Goal: Task Accomplishment & Management: Manage account settings

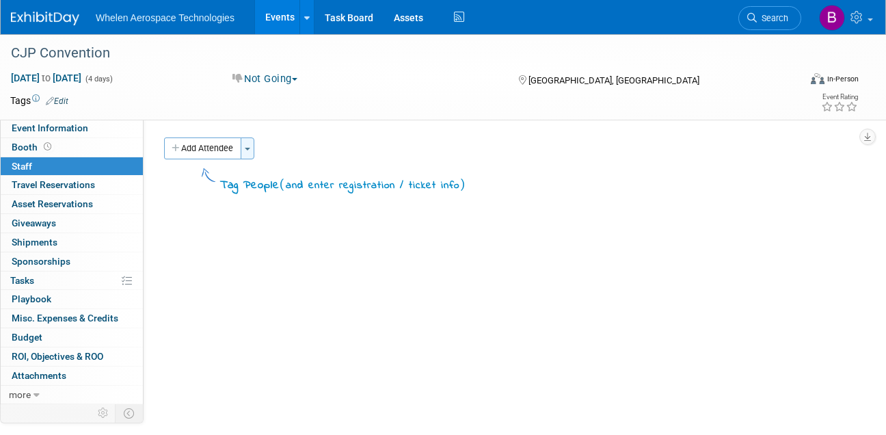
click at [251, 141] on button "Toggle Dropdown" at bounding box center [248, 148] width 14 height 22
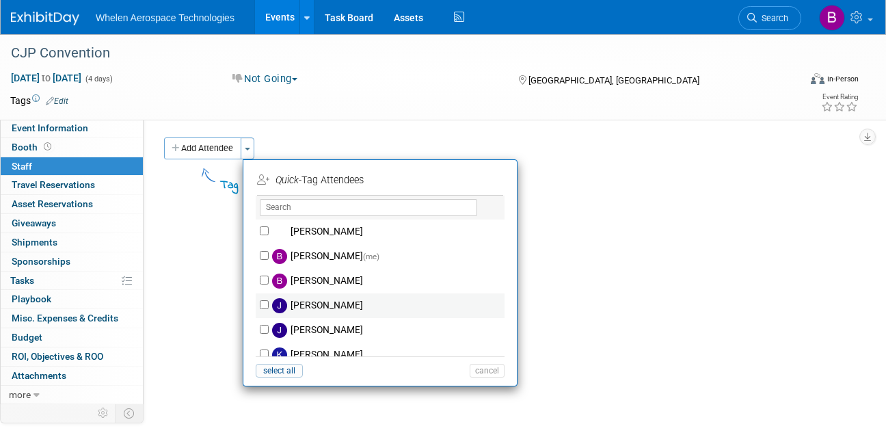
click at [317, 304] on label "[PERSON_NAME]" at bounding box center [389, 305] width 241 height 25
click at [269, 304] on input "[PERSON_NAME]" at bounding box center [264, 304] width 9 height 9
checkbox input "true"
click at [491, 181] on button "Apply" at bounding box center [483, 180] width 42 height 20
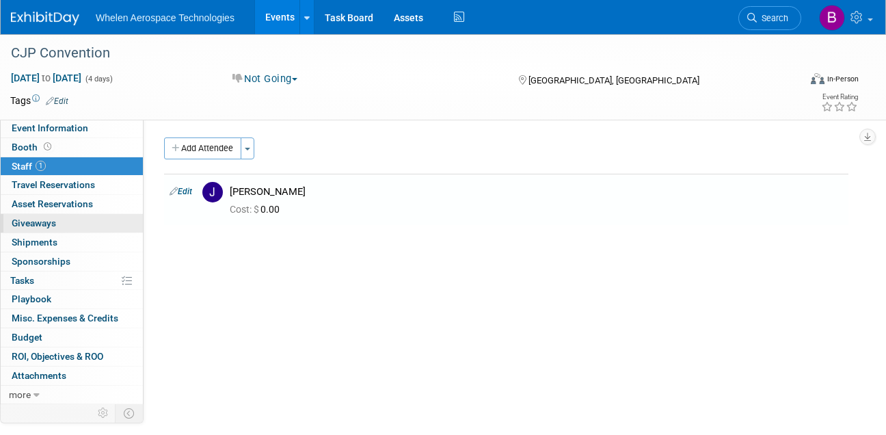
click at [68, 224] on link "0 Giveaways 0" at bounding box center [72, 223] width 142 height 18
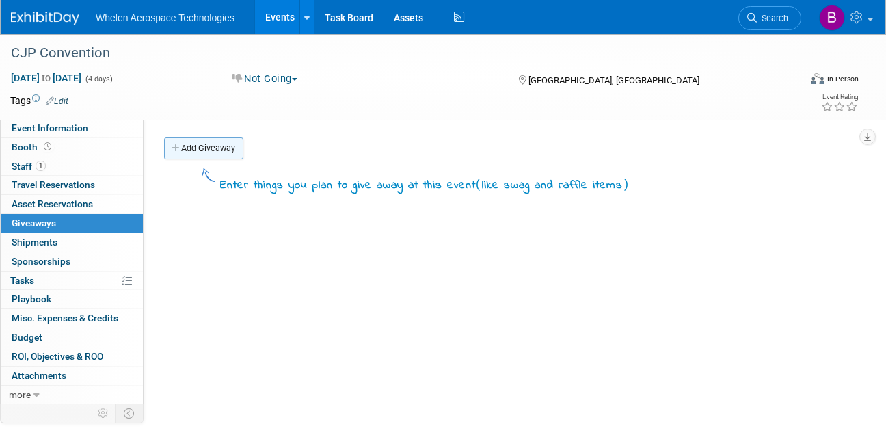
click at [211, 149] on link "Add Giveaway" at bounding box center [203, 148] width 79 height 22
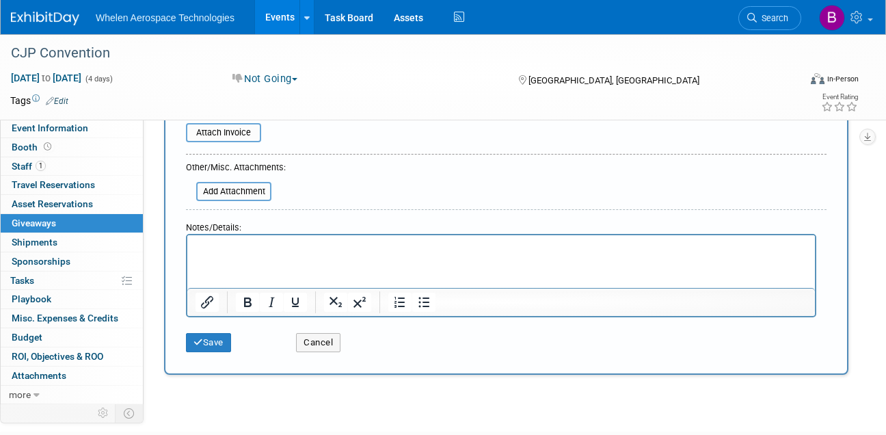
scroll to position [237, 0]
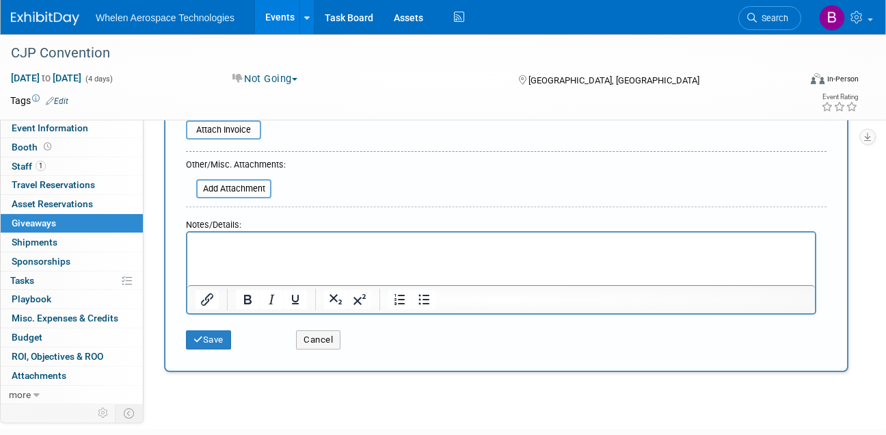
type input "Key Chains 100"
click at [222, 323] on div "Save" at bounding box center [231, 335] width 110 height 28
click at [220, 330] on button "Save" at bounding box center [208, 339] width 45 height 19
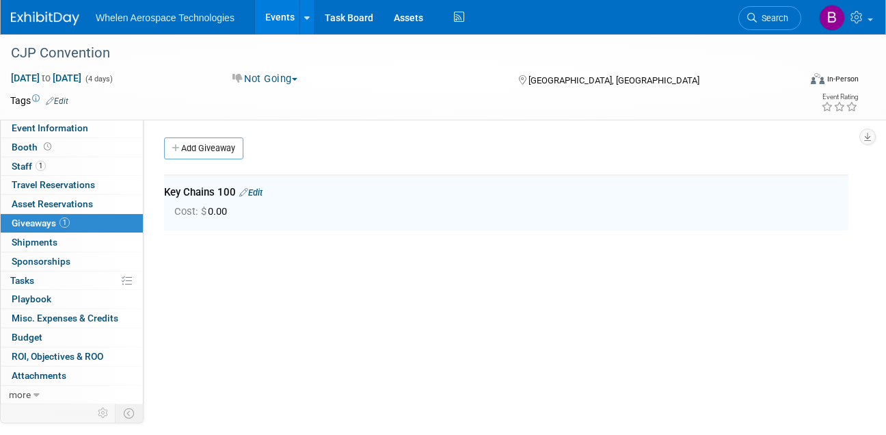
scroll to position [0, 0]
click at [212, 146] on link "Add Giveaway" at bounding box center [203, 148] width 79 height 22
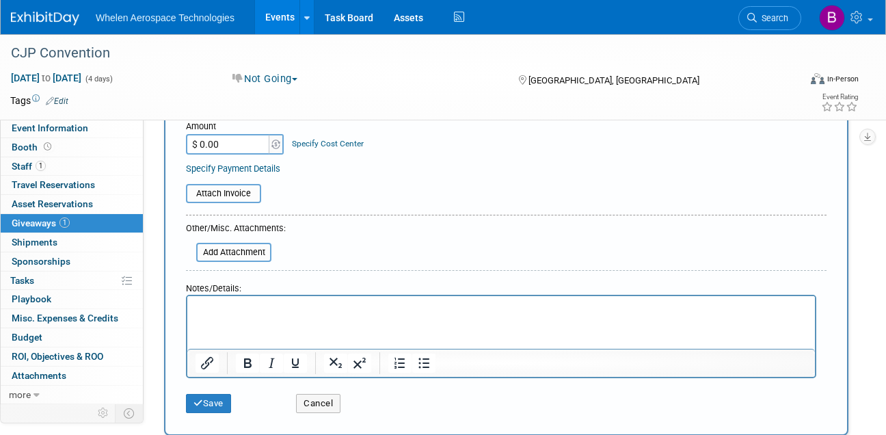
scroll to position [180, 0]
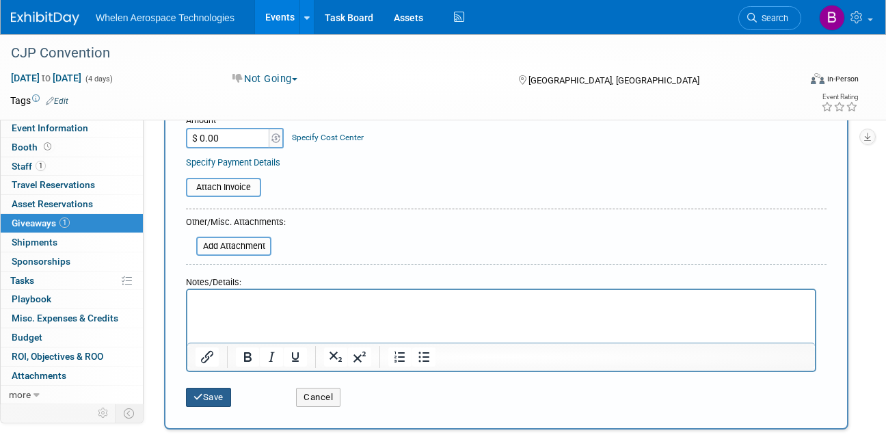
type input "Pens 100"
click at [190, 395] on button "Save" at bounding box center [208, 397] width 45 height 19
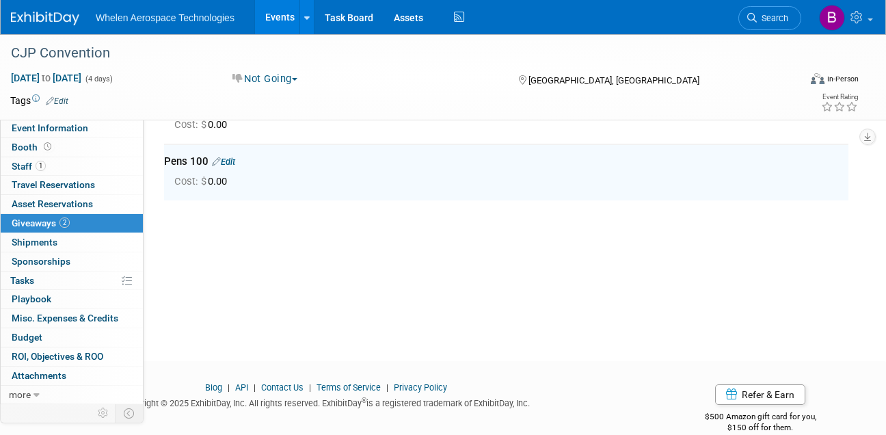
scroll to position [85, 0]
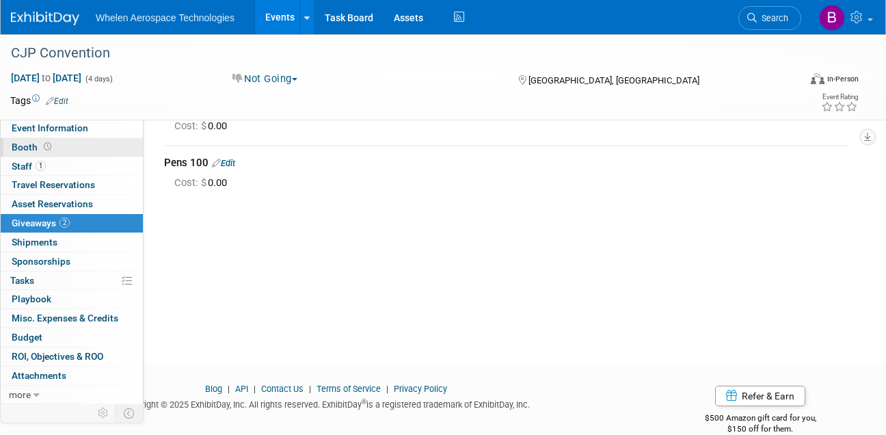
click at [53, 146] on link "Booth" at bounding box center [72, 147] width 142 height 18
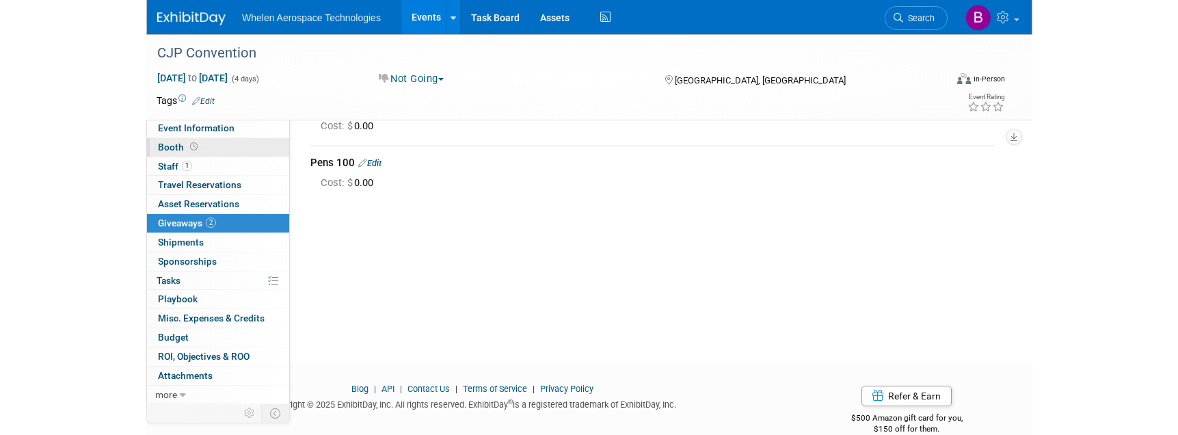
scroll to position [0, 0]
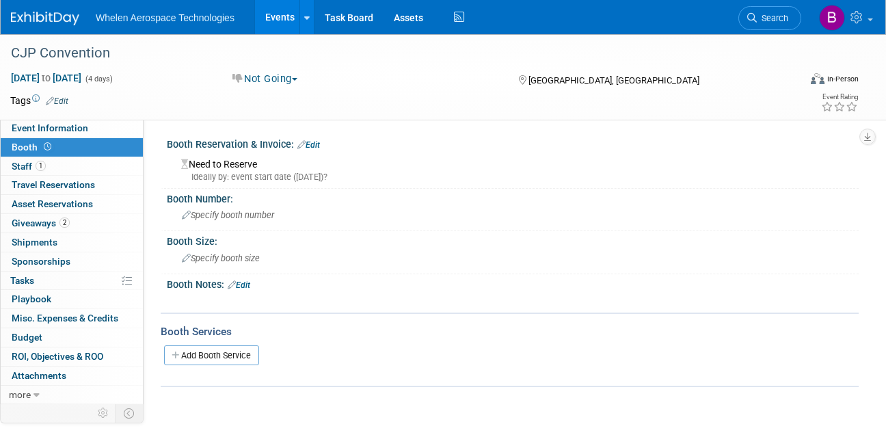
click at [317, 141] on link "Edit" at bounding box center [309, 145] width 23 height 10
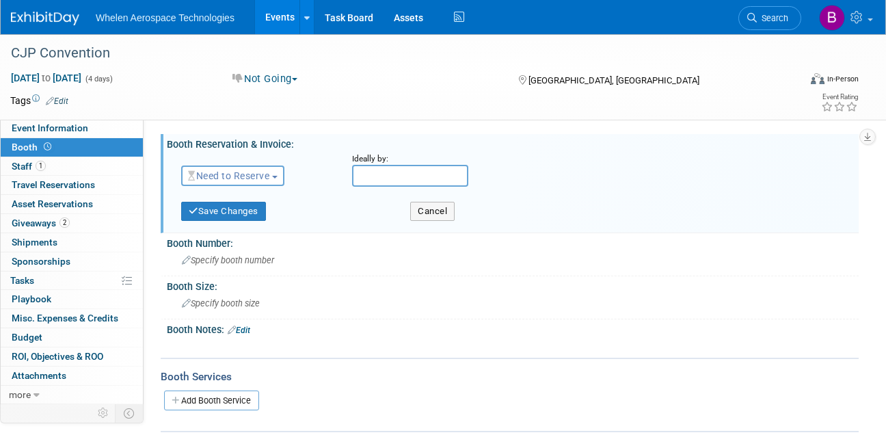
click at [238, 174] on span "Need to Reserve" at bounding box center [228, 175] width 81 height 11
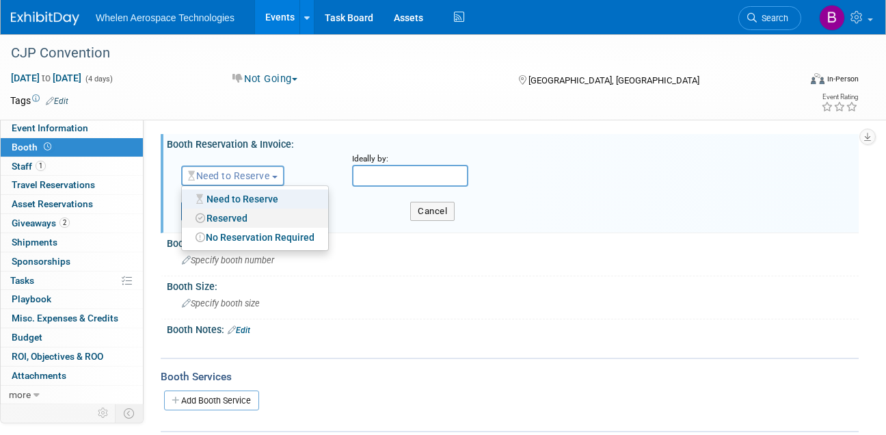
click at [240, 215] on link "Reserved" at bounding box center [255, 218] width 146 height 19
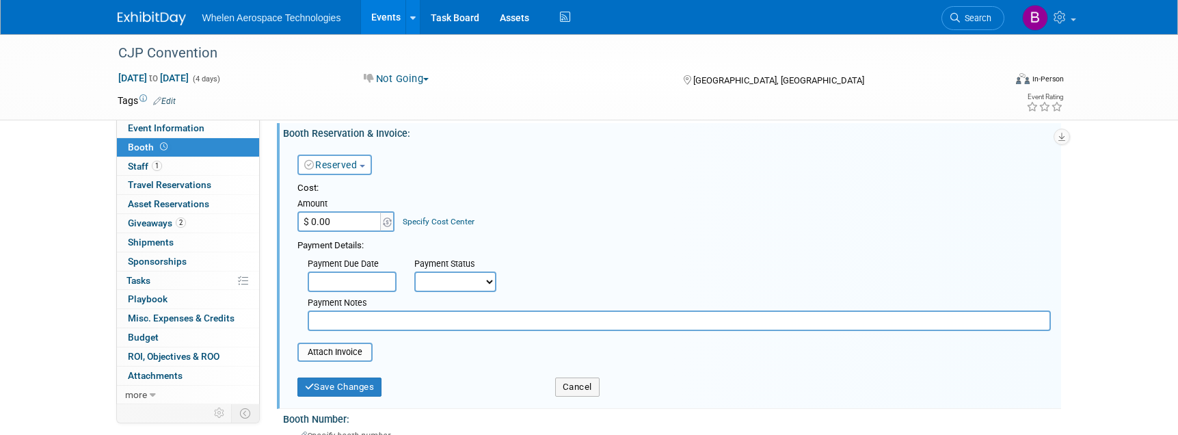
scroll to position [11, 0]
drag, startPoint x: 341, startPoint y: 220, endPoint x: 256, endPoint y: 213, distance: 84.4
click at [256, 213] on div "Event Information Event Info Booth Booth 1 Staff 1 Staff 0 Travel Reservations …" at bounding box center [589, 315] width 964 height 585
type input "$ 2,195.00"
select select "1"
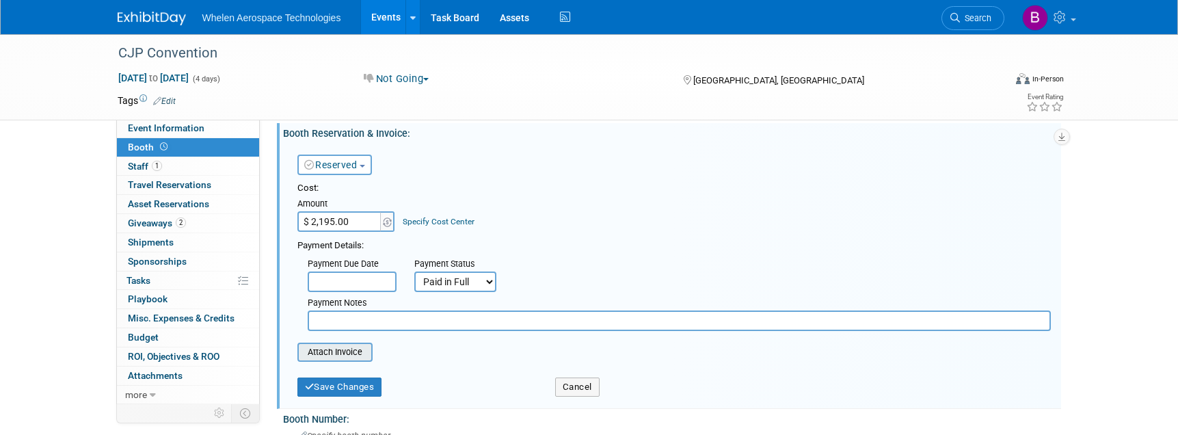
click at [358, 348] on input "file" at bounding box center [290, 352] width 163 height 16
type input "C:\fakepath\CJP Registration.pdf"
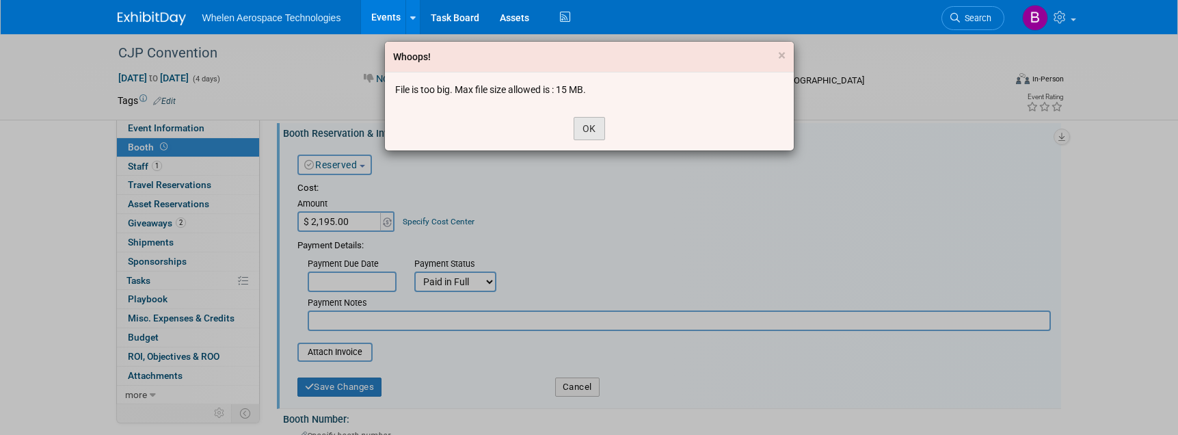
click at [590, 133] on button "OK" at bounding box center [589, 128] width 31 height 23
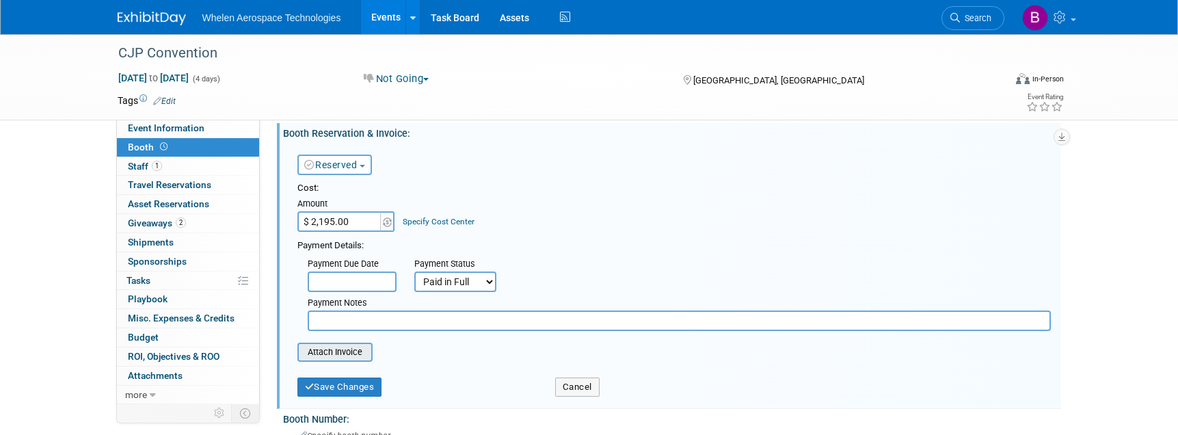
click at [347, 348] on input "file" at bounding box center [290, 352] width 163 height 16
type input "C:\fakepath\CJP Registration.pdf"
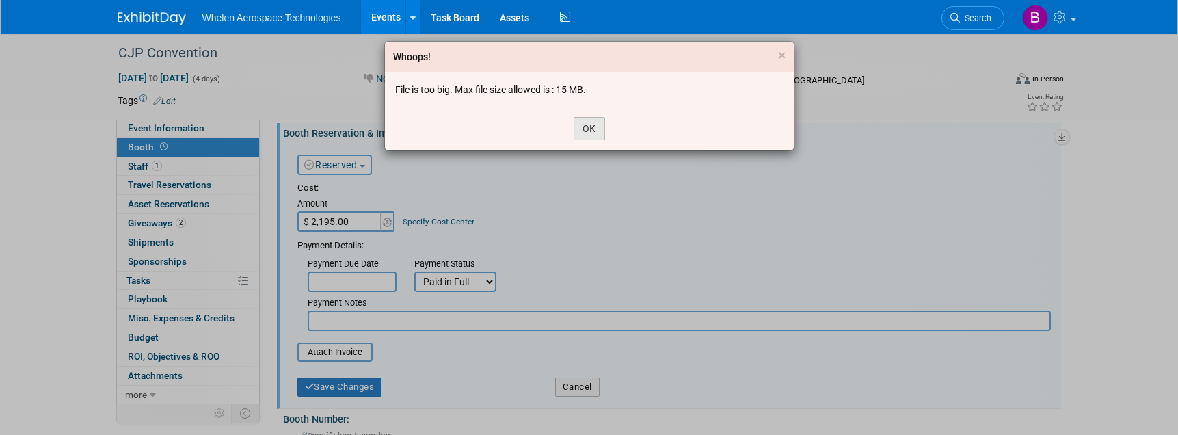
click at [588, 129] on button "OK" at bounding box center [589, 128] width 31 height 23
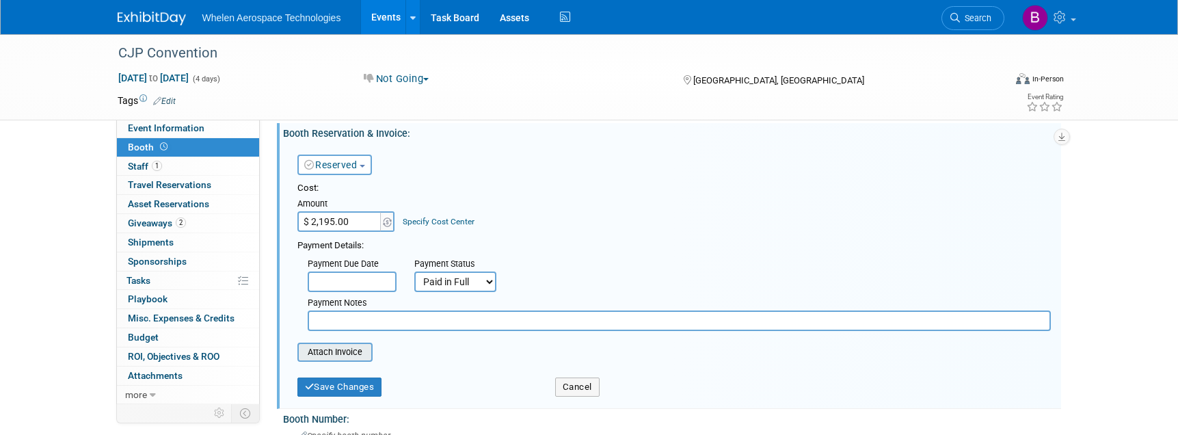
click at [354, 349] on input "file" at bounding box center [290, 352] width 163 height 16
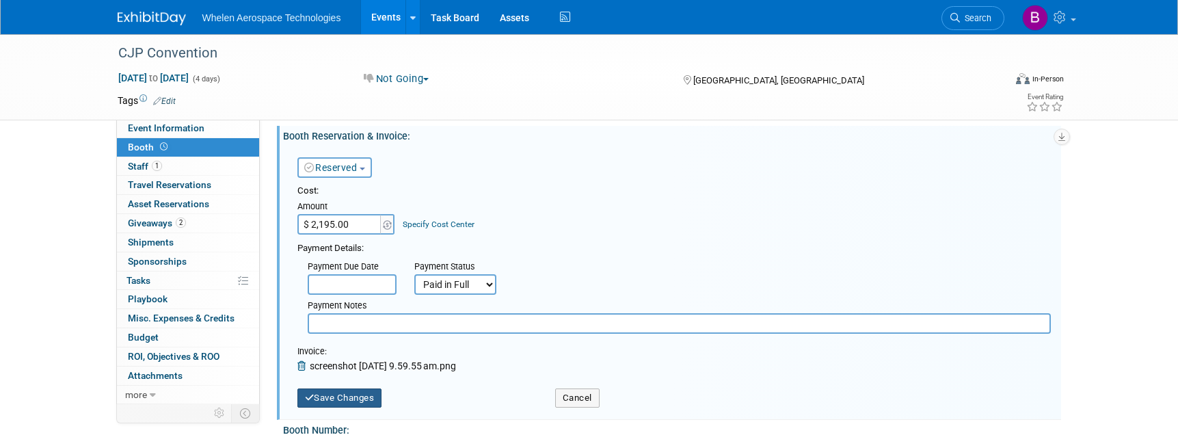
click at [371, 391] on button "Save Changes" at bounding box center [340, 397] width 85 height 19
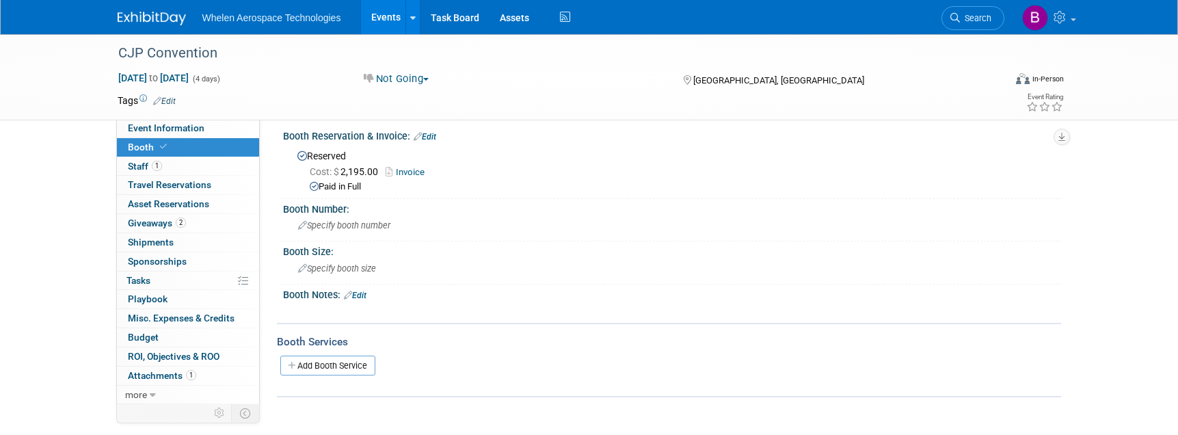
click at [430, 136] on link "Edit" at bounding box center [425, 137] width 23 height 10
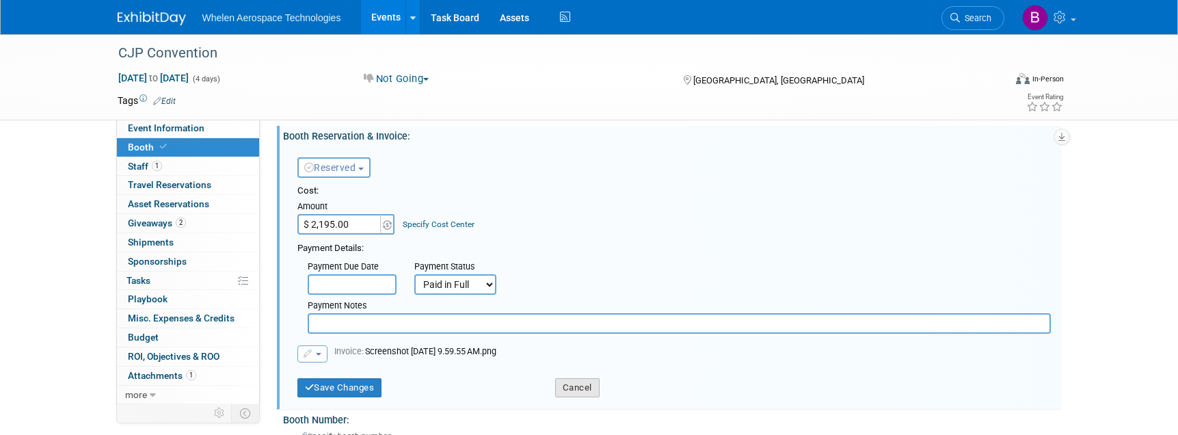
click at [576, 379] on button "Cancel" at bounding box center [577, 387] width 44 height 19
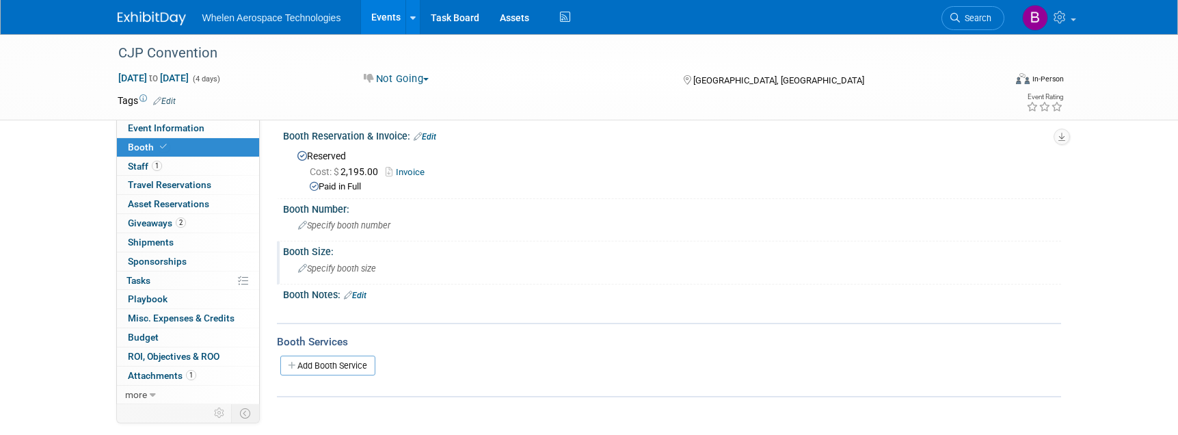
click at [353, 258] on div "Specify booth size" at bounding box center [672, 268] width 758 height 21
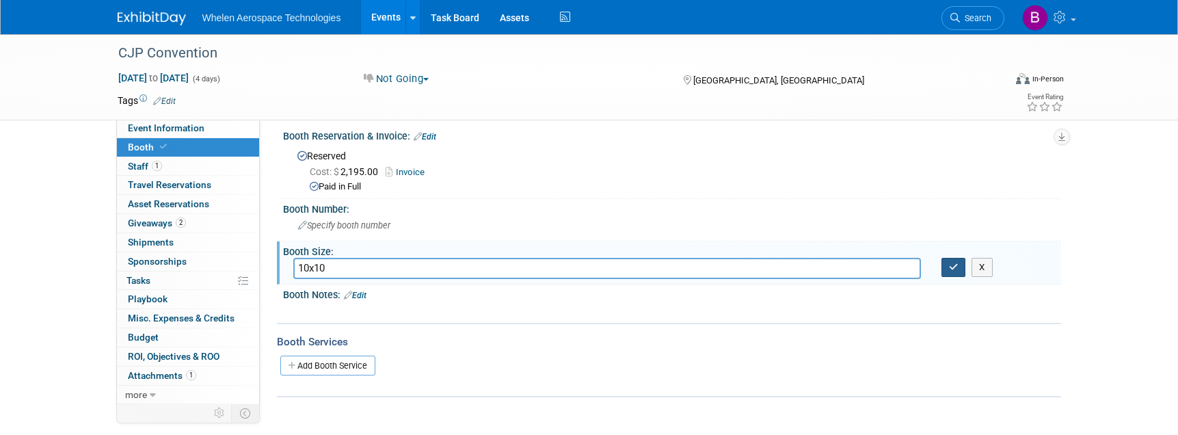
type input "10x10"
click at [886, 264] on icon "button" at bounding box center [954, 267] width 10 height 9
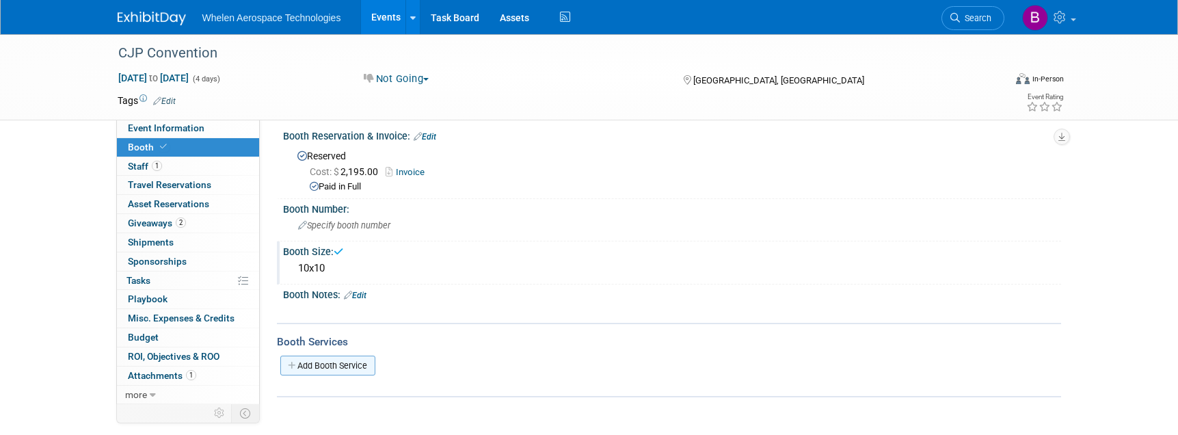
click at [363, 368] on link "Add Booth Service" at bounding box center [327, 366] width 95 height 20
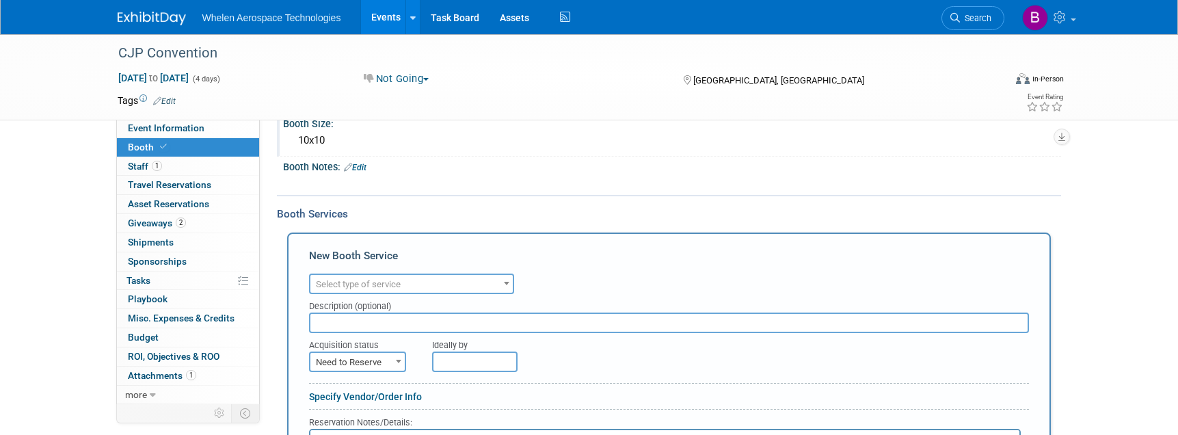
scroll to position [137, 0]
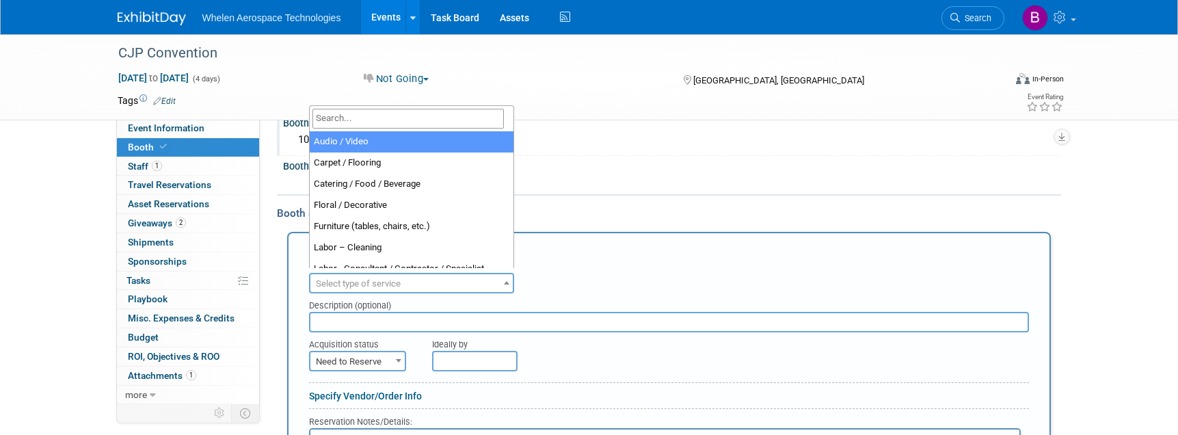
click at [360, 278] on span "Select type of service" at bounding box center [358, 283] width 85 height 10
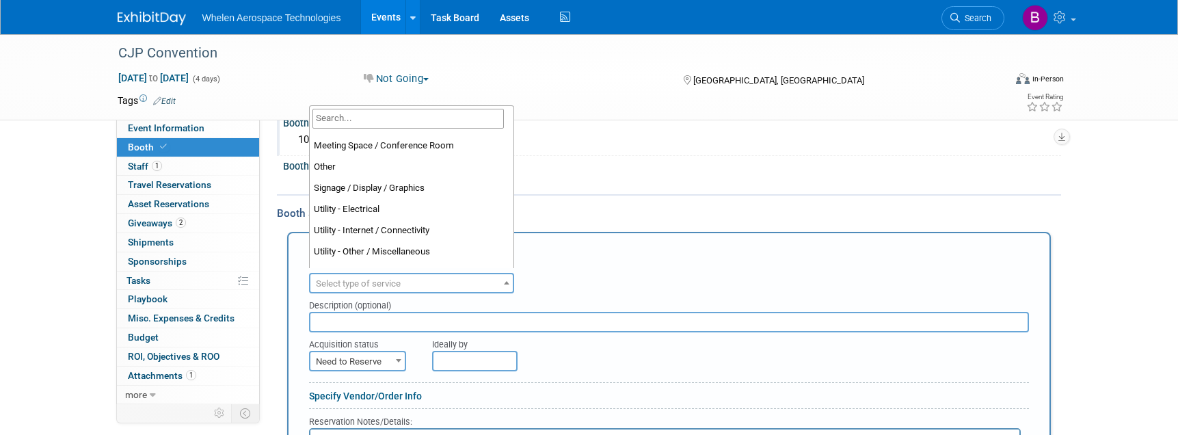
scroll to position [153, 0]
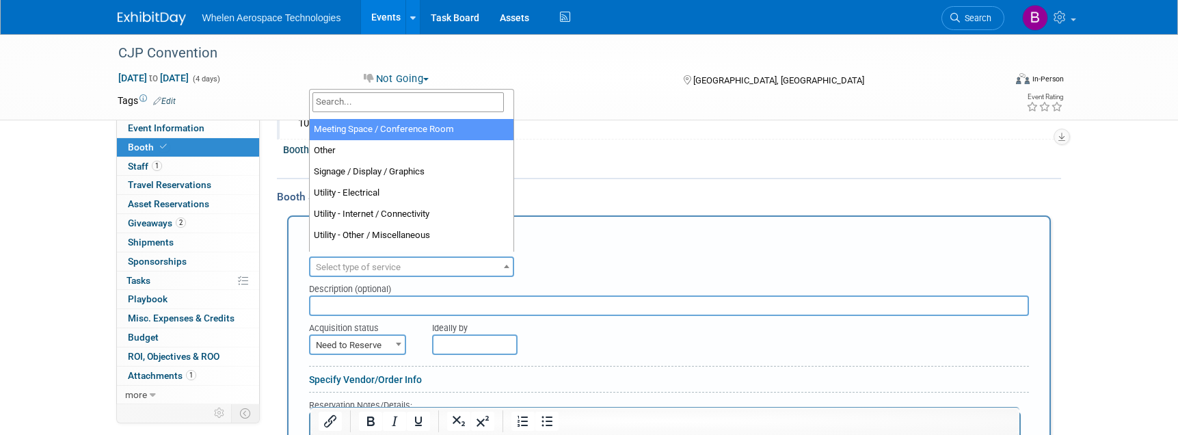
click at [378, 98] on input "search" at bounding box center [409, 102] width 192 height 20
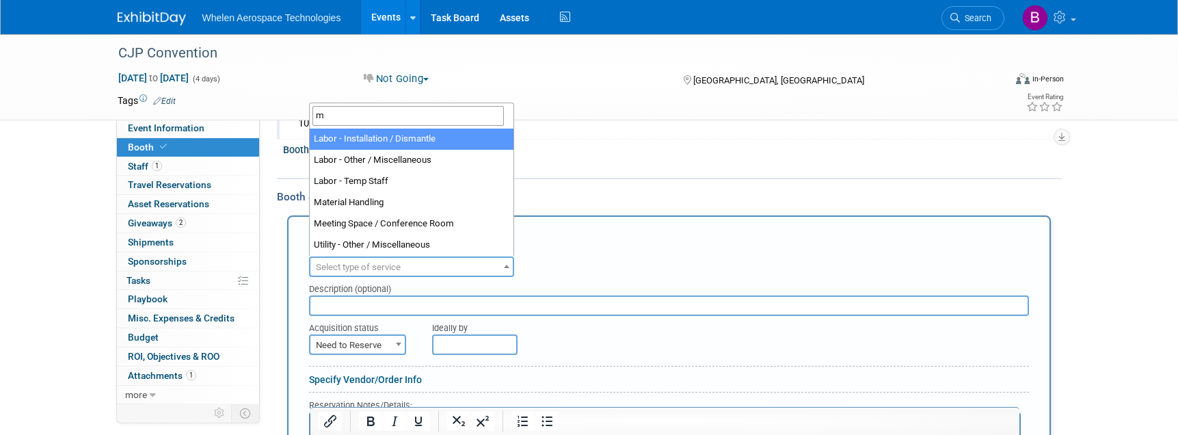
scroll to position [0, 0]
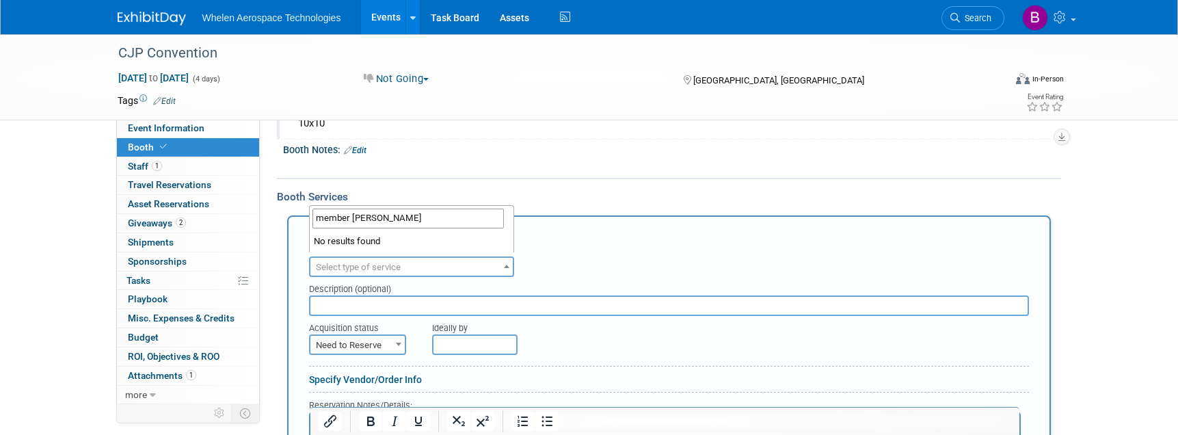
type input "member ship"
click at [699, 245] on div "New Booth Service" at bounding box center [669, 240] width 720 height 22
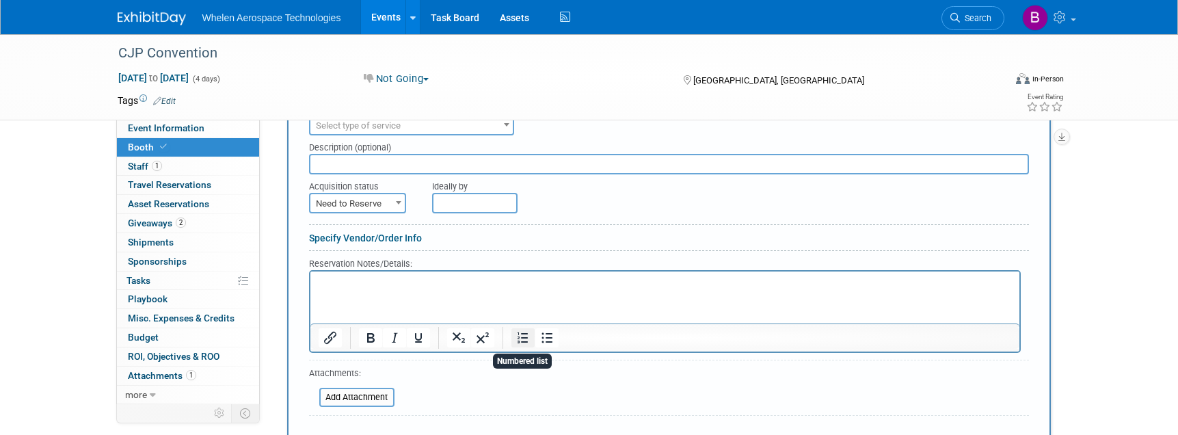
scroll to position [158, 0]
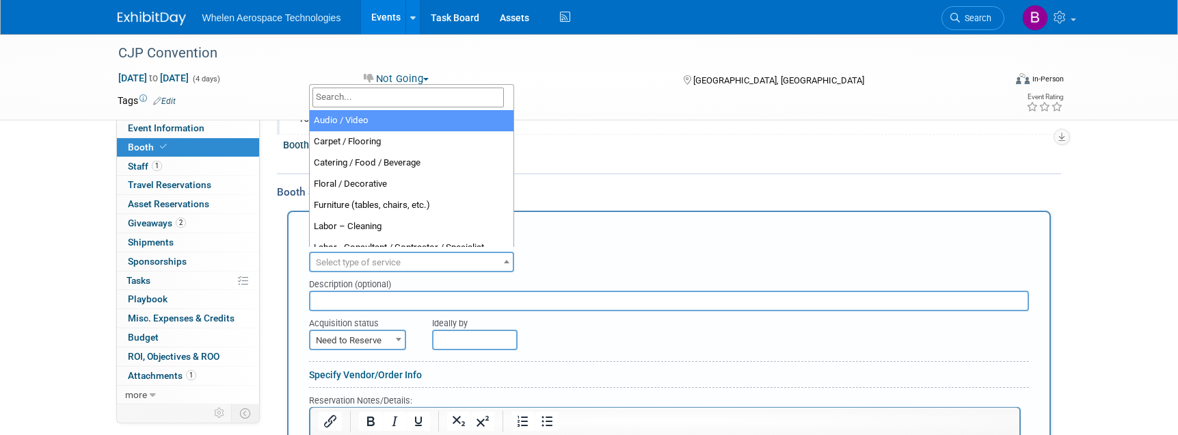
click at [380, 263] on span "Select type of service" at bounding box center [412, 262] width 202 height 19
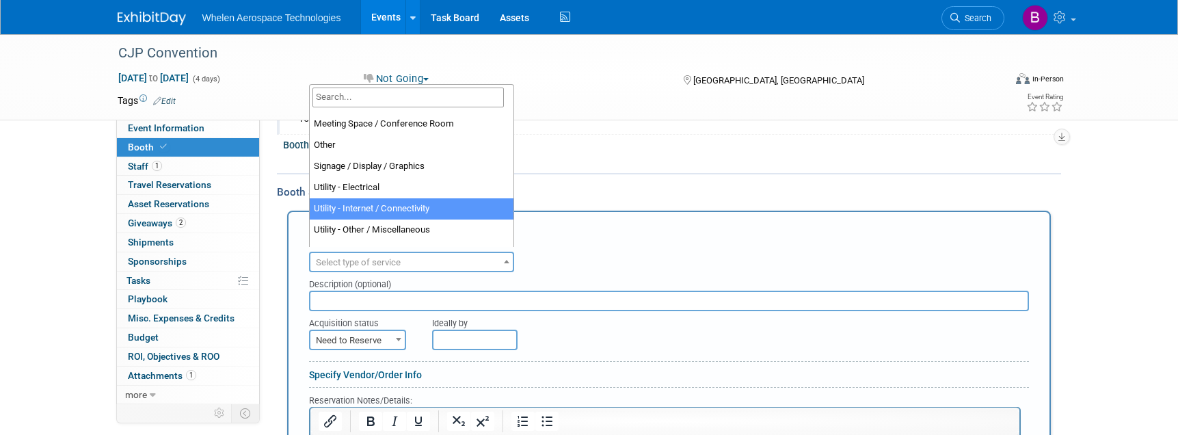
scroll to position [335, 0]
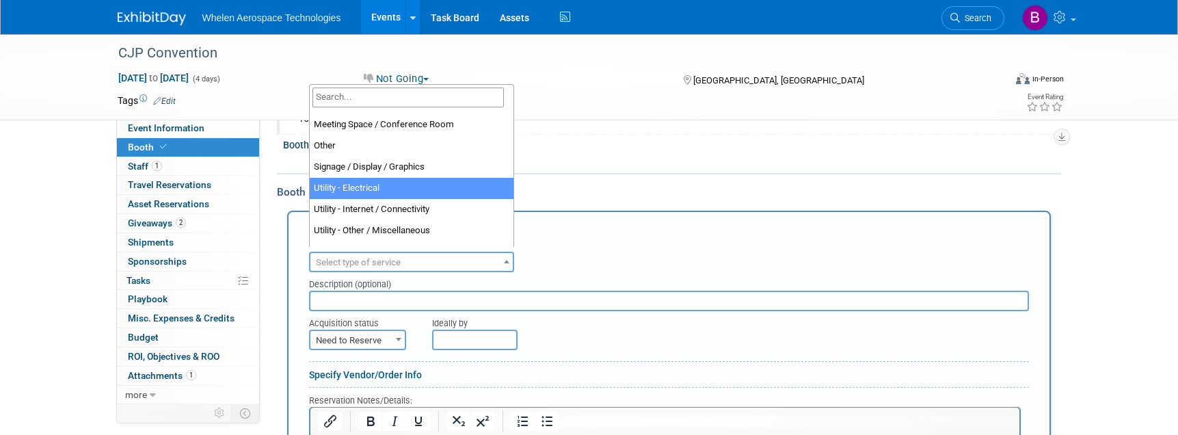
select select "8"
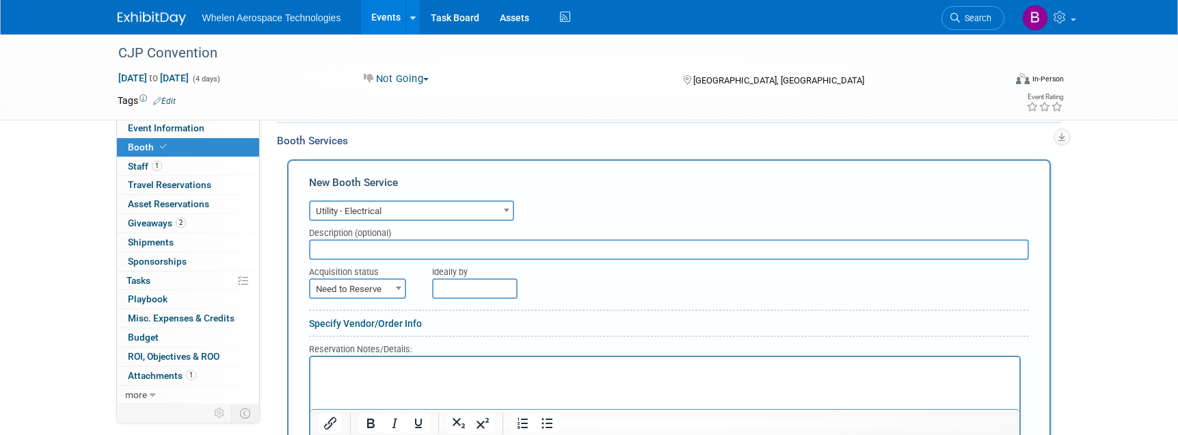
scroll to position [211, 0]
click at [342, 281] on span "Need to Reserve" at bounding box center [358, 287] width 94 height 19
click at [352, 334] on div at bounding box center [669, 337] width 720 height 6
click at [358, 288] on span "Need to Reserve" at bounding box center [358, 287] width 94 height 19
select select "2"
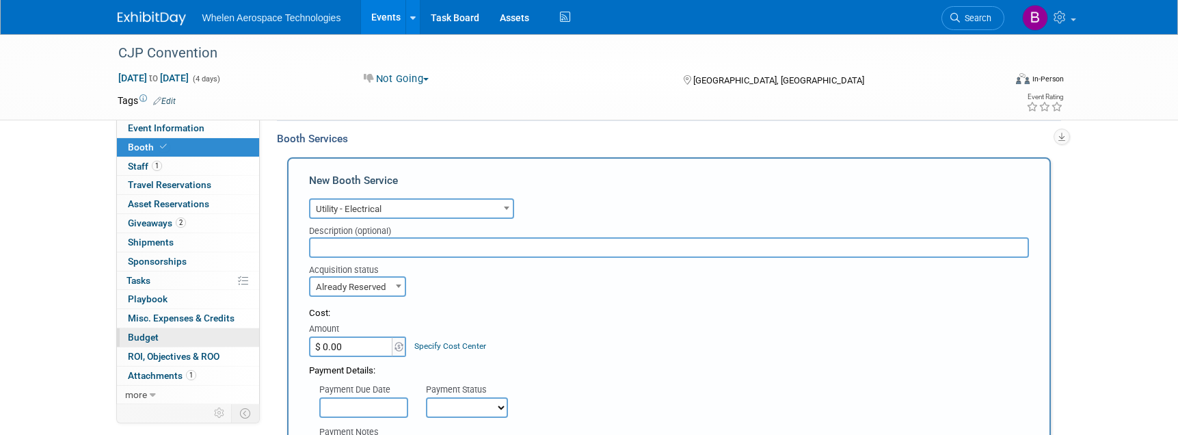
drag, startPoint x: 363, startPoint y: 341, endPoint x: 233, endPoint y: 339, distance: 130.7
click at [233, 339] on div "Event Information Event Info Booth Booth 1 Staff 1 Staff 0 Travel Reservations …" at bounding box center [589, 299] width 964 height 952
type input "$ 792.24"
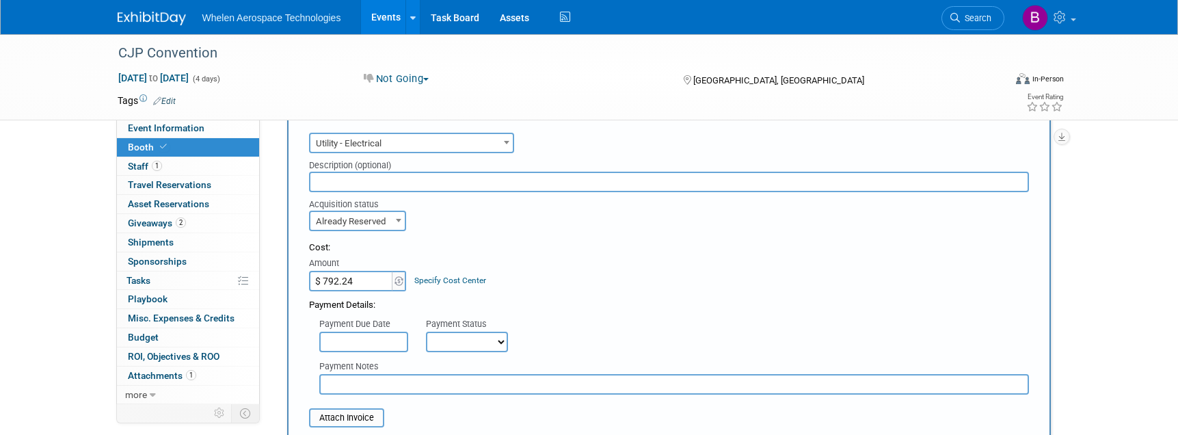
scroll to position [346, 0]
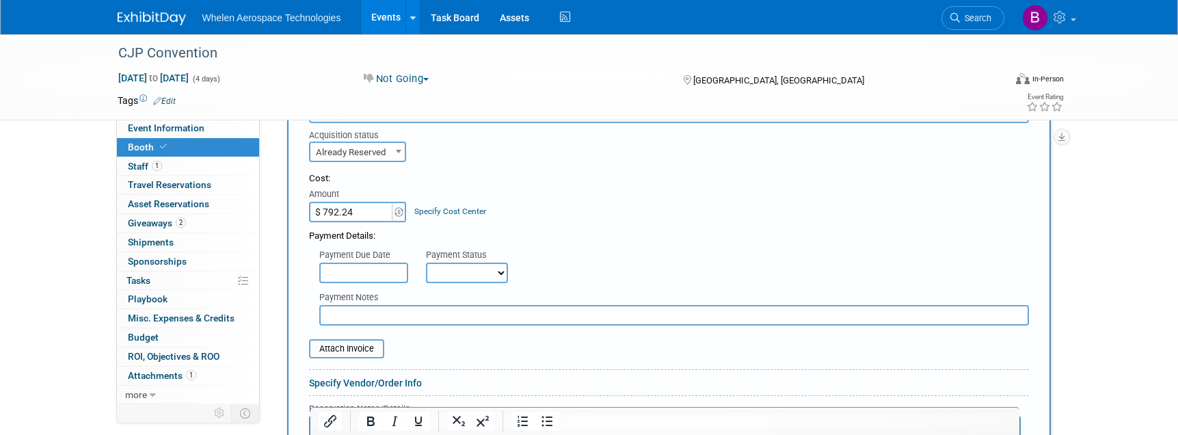
select select "1"
click at [343, 341] on input "file" at bounding box center [301, 349] width 163 height 16
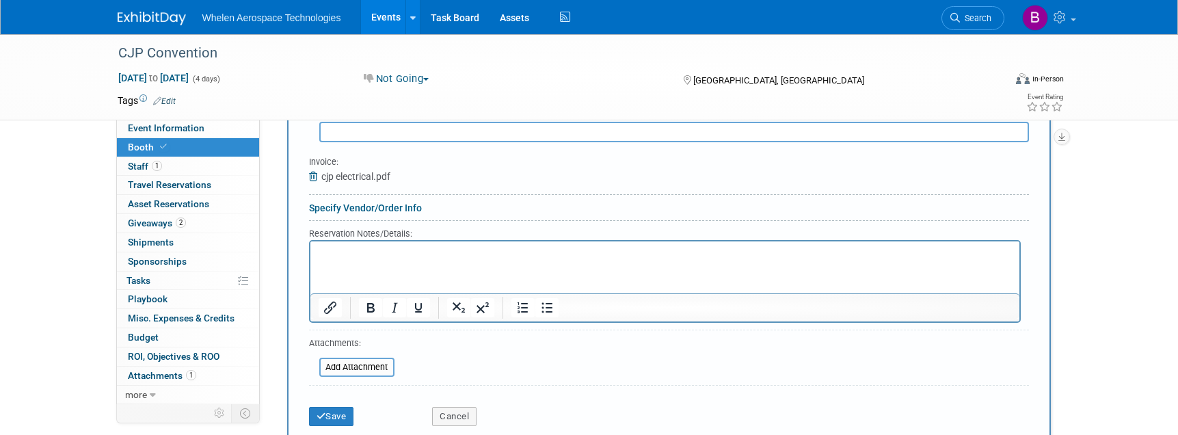
scroll to position [534, 0]
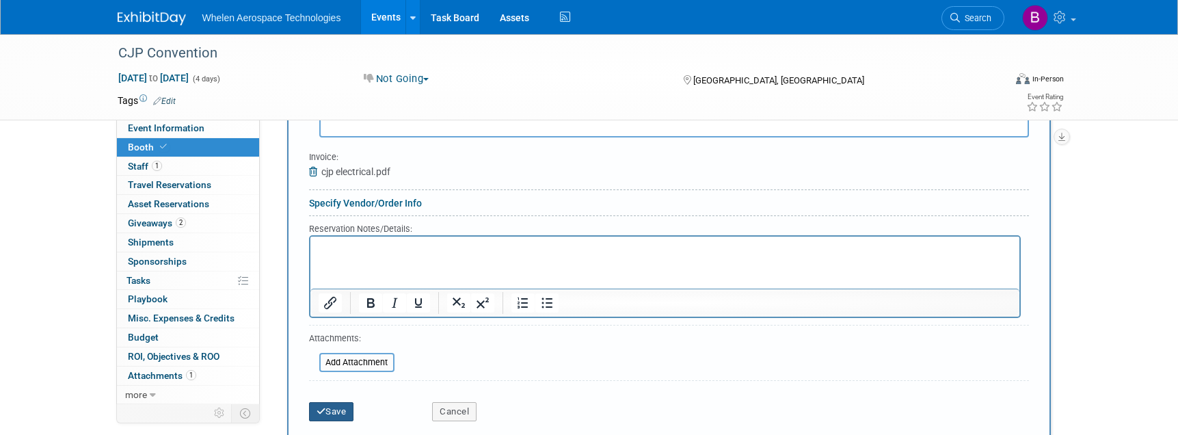
click at [326, 404] on button "Save" at bounding box center [331, 411] width 45 height 19
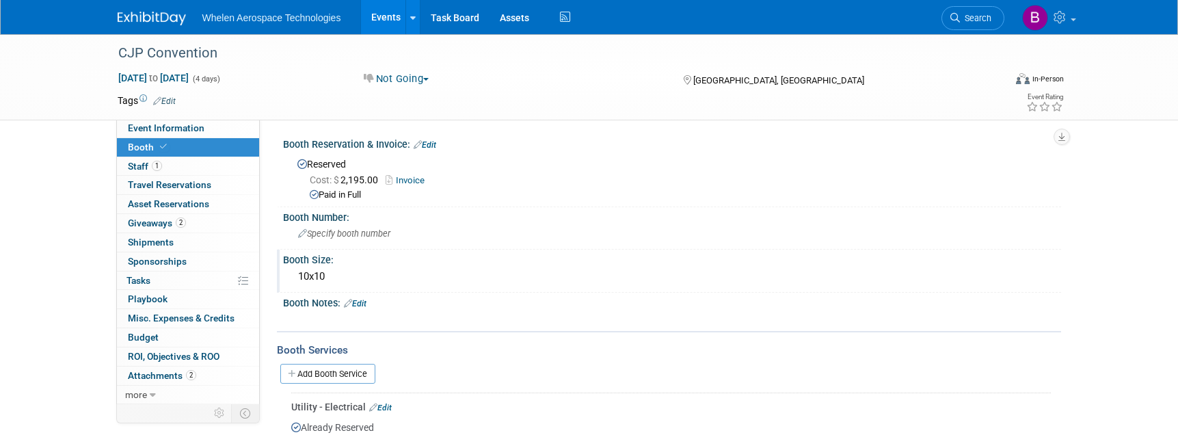
scroll to position [0, 0]
click at [161, 130] on span "Event Information" at bounding box center [166, 127] width 77 height 11
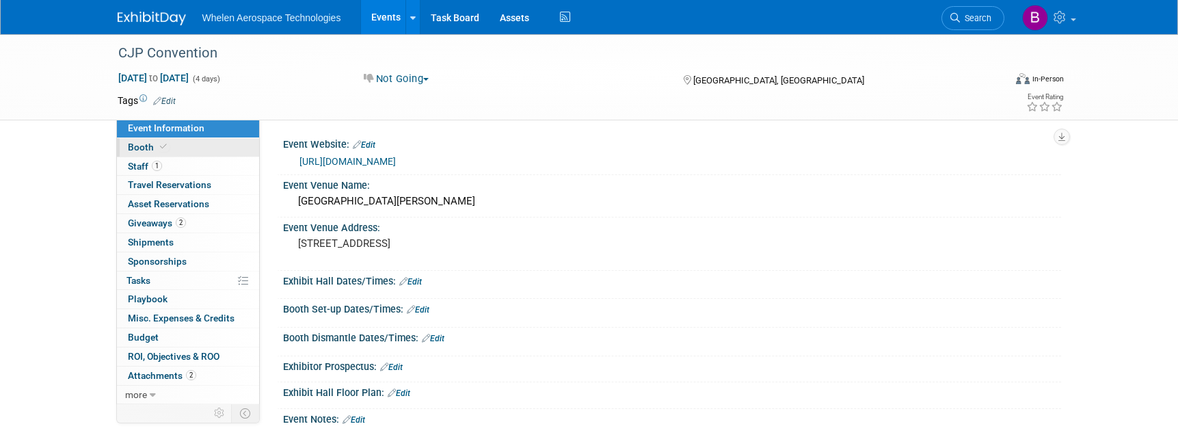
click at [137, 146] on span "Booth" at bounding box center [149, 147] width 42 height 11
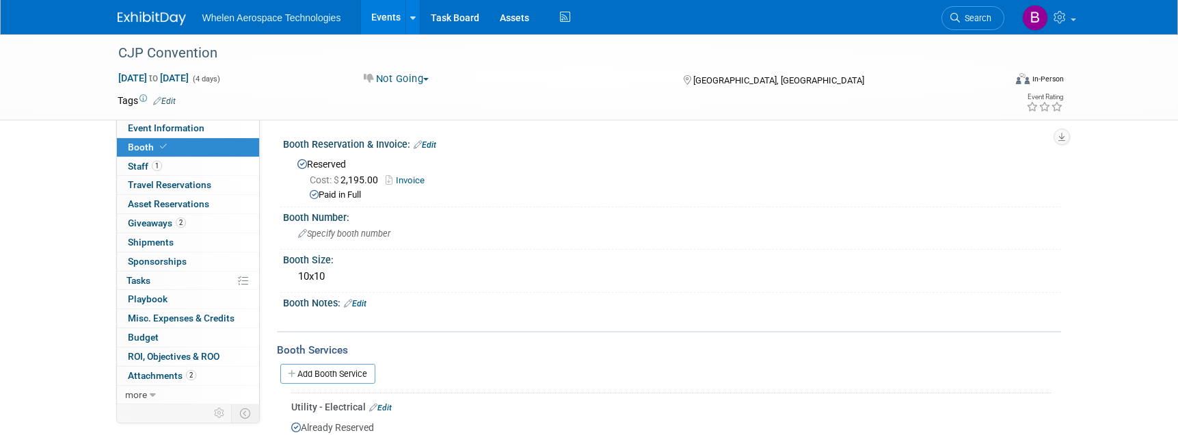
click at [367, 301] on link "Edit" at bounding box center [355, 304] width 23 height 10
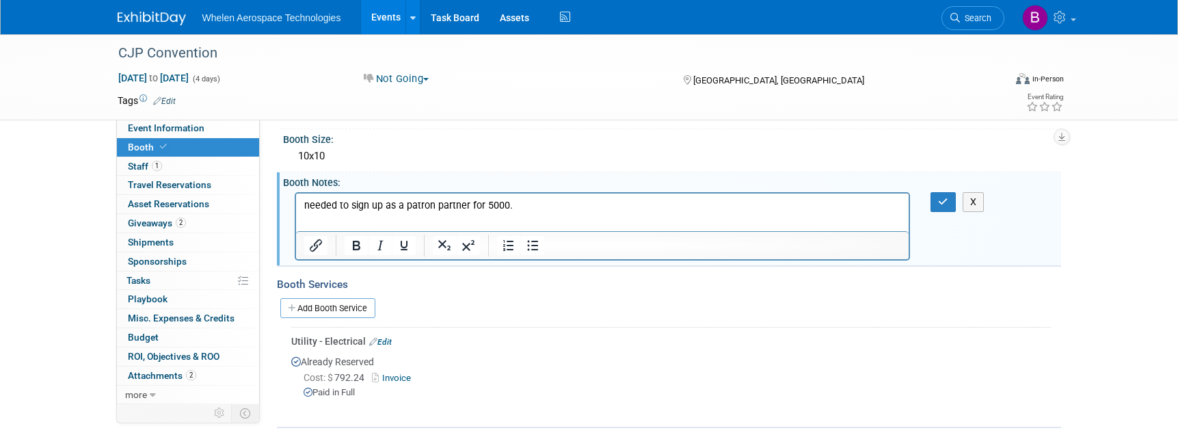
scroll to position [121, 0]
click at [886, 188] on div "X" at bounding box center [670, 191] width 761 height 7
click at [886, 196] on icon "button" at bounding box center [943, 201] width 10 height 10
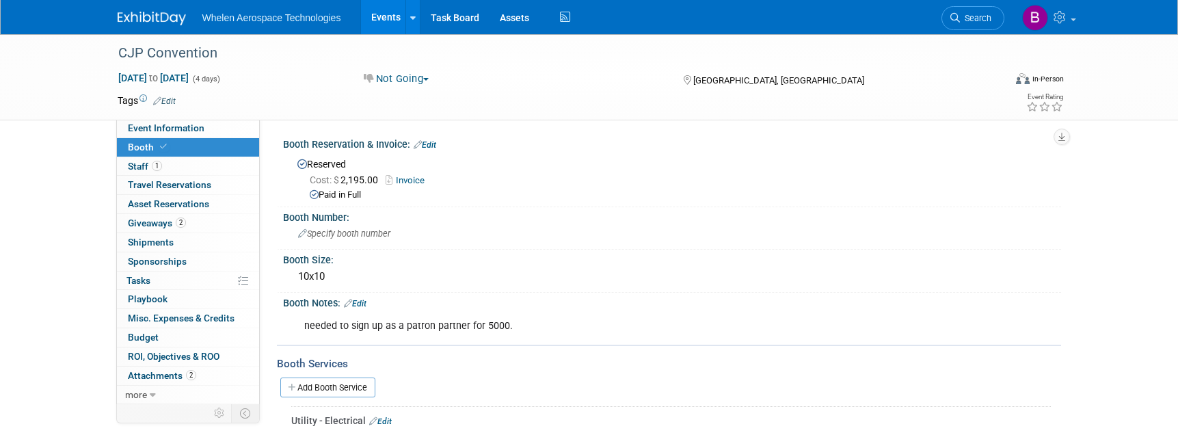
scroll to position [0, 0]
click at [172, 124] on span "Event Information" at bounding box center [166, 127] width 77 height 11
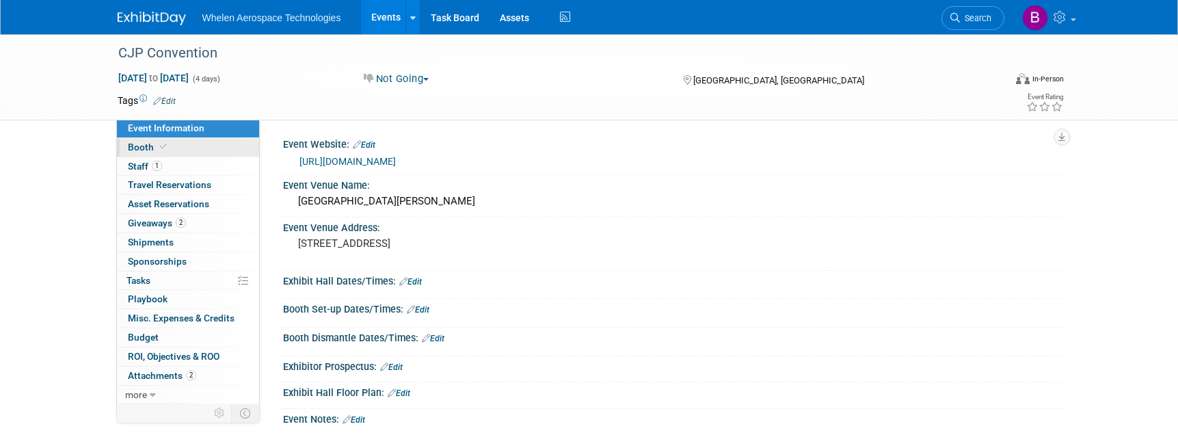
click at [170, 150] on link "Booth" at bounding box center [188, 147] width 142 height 18
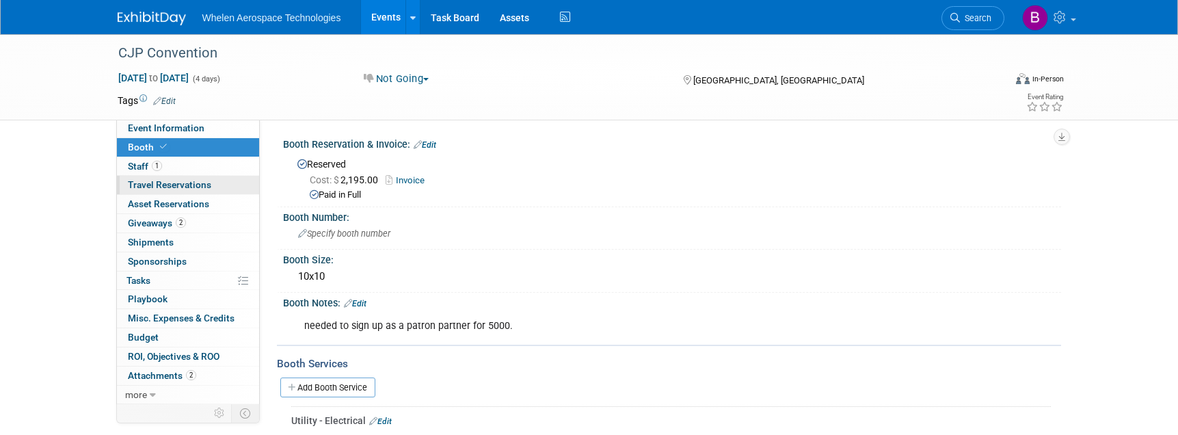
click at [167, 183] on span "Travel Reservations 0" at bounding box center [169, 184] width 83 height 11
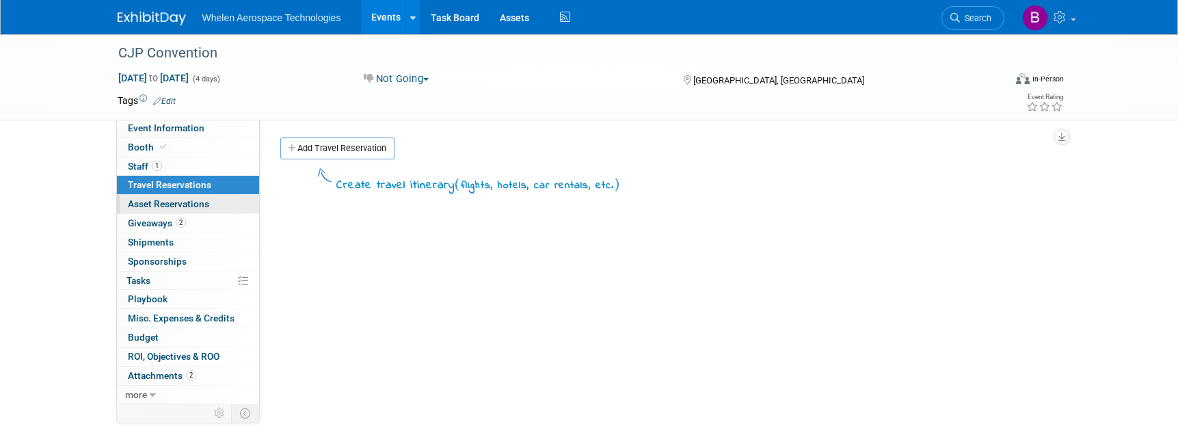
click at [159, 200] on span "Asset Reservations 0" at bounding box center [168, 203] width 81 height 11
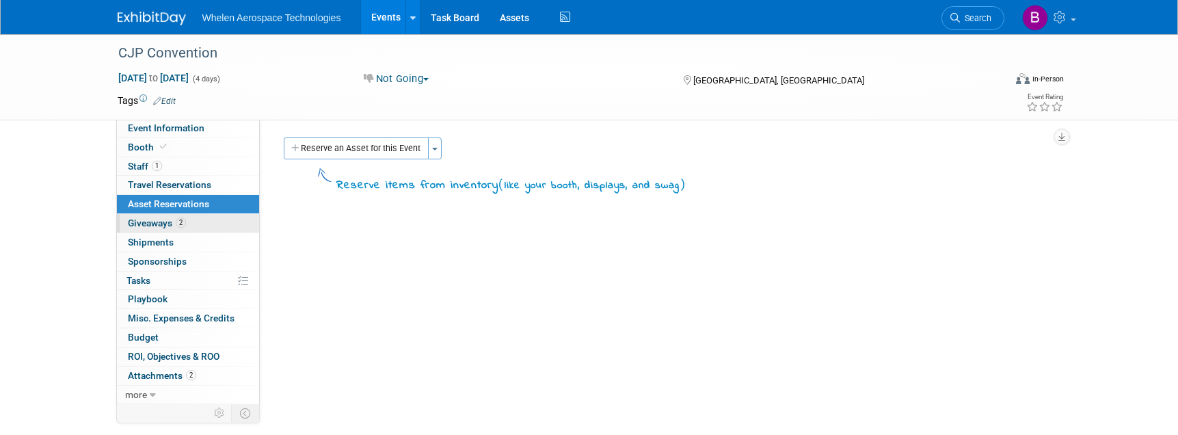
click at [155, 218] on span "Giveaways 2" at bounding box center [157, 223] width 58 height 11
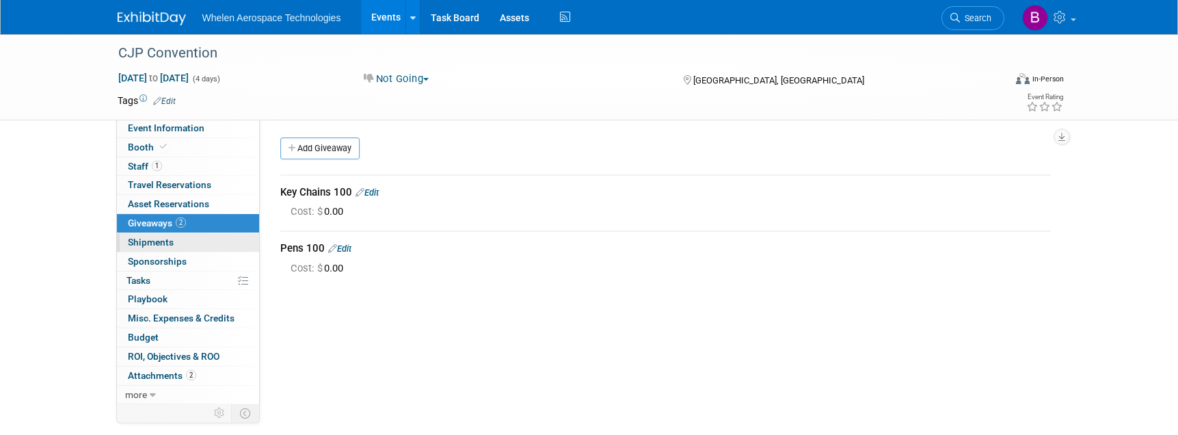
click at [166, 239] on span "Shipments 0" at bounding box center [151, 242] width 46 height 11
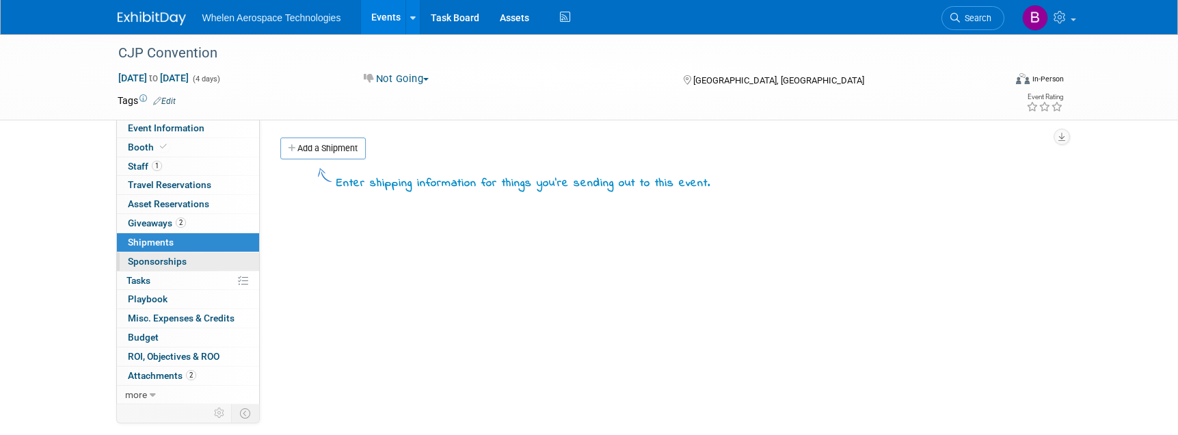
scroll to position [0, 1]
click at [176, 256] on span "Sponsorships 0" at bounding box center [157, 261] width 59 height 11
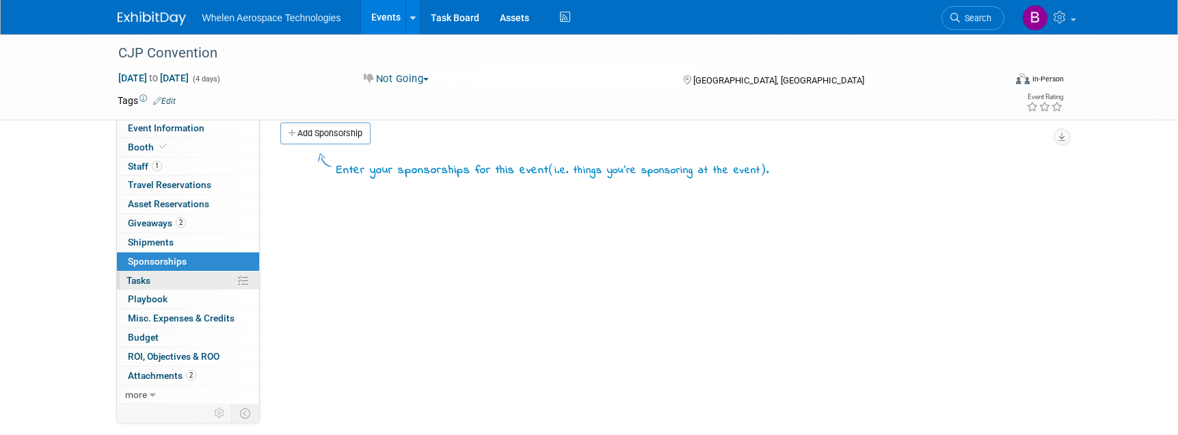
click at [170, 275] on link "0% Tasks 0%" at bounding box center [188, 281] width 142 height 18
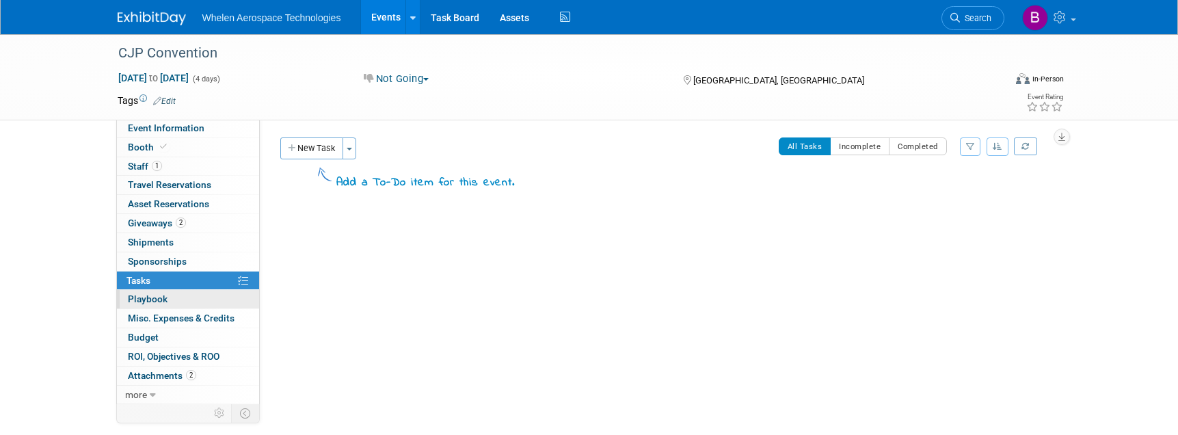
scroll to position [1, 0]
click at [170, 293] on link "0 Playbook 0" at bounding box center [188, 299] width 142 height 18
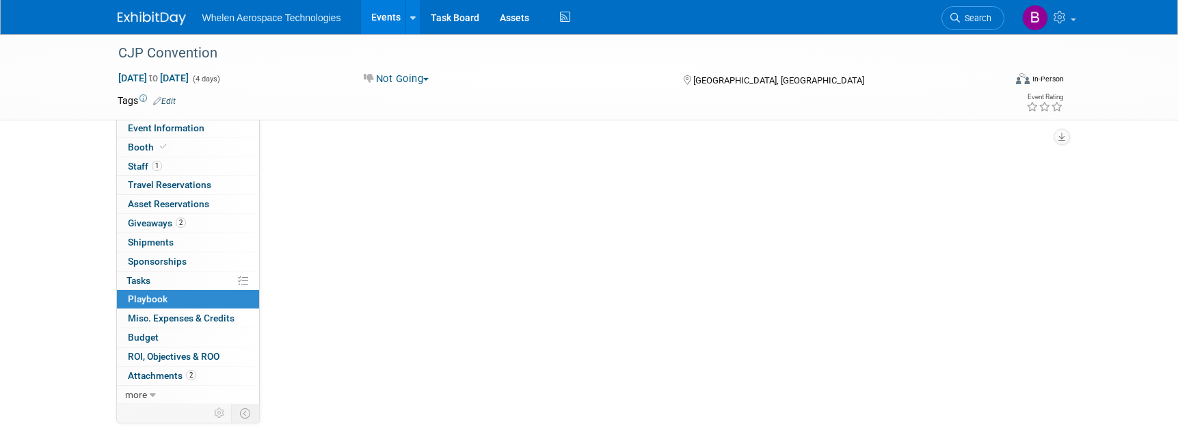
scroll to position [0, 0]
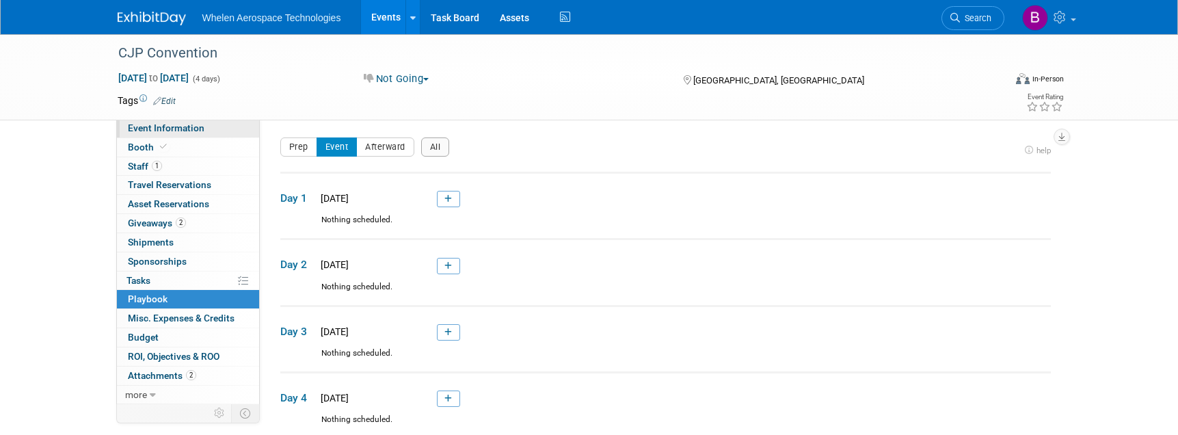
click at [196, 124] on span "Event Information" at bounding box center [166, 127] width 77 height 11
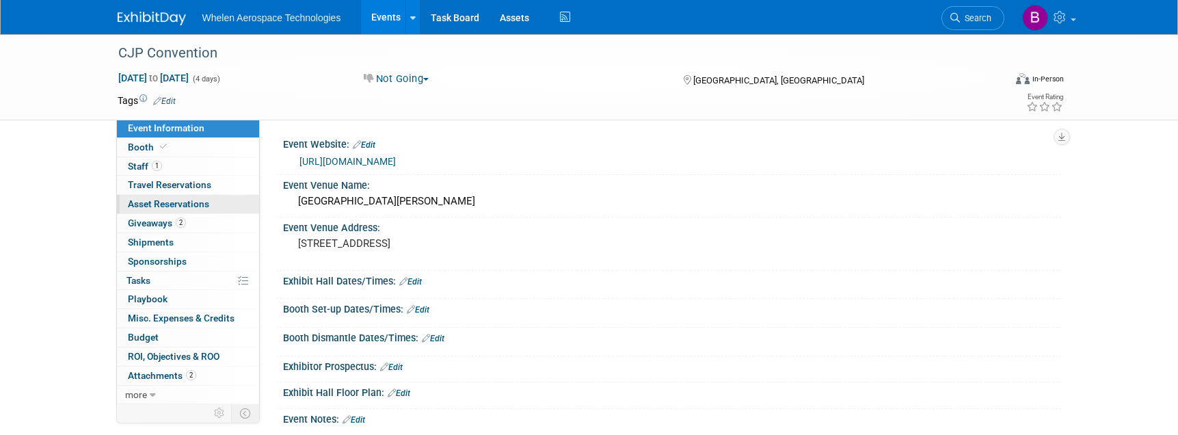
click at [196, 198] on span "Asset Reservations 0" at bounding box center [168, 203] width 81 height 11
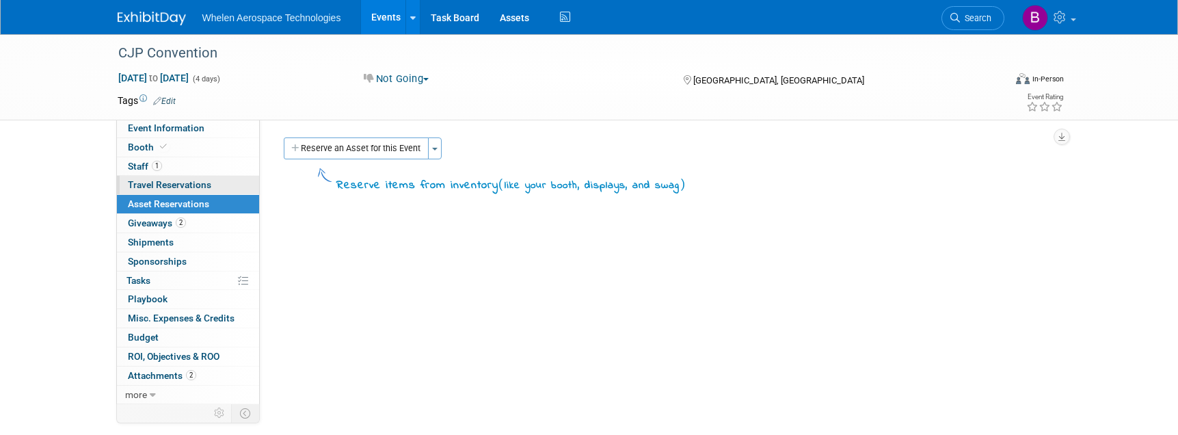
click at [198, 179] on span "Travel Reservations 0" at bounding box center [169, 184] width 83 height 11
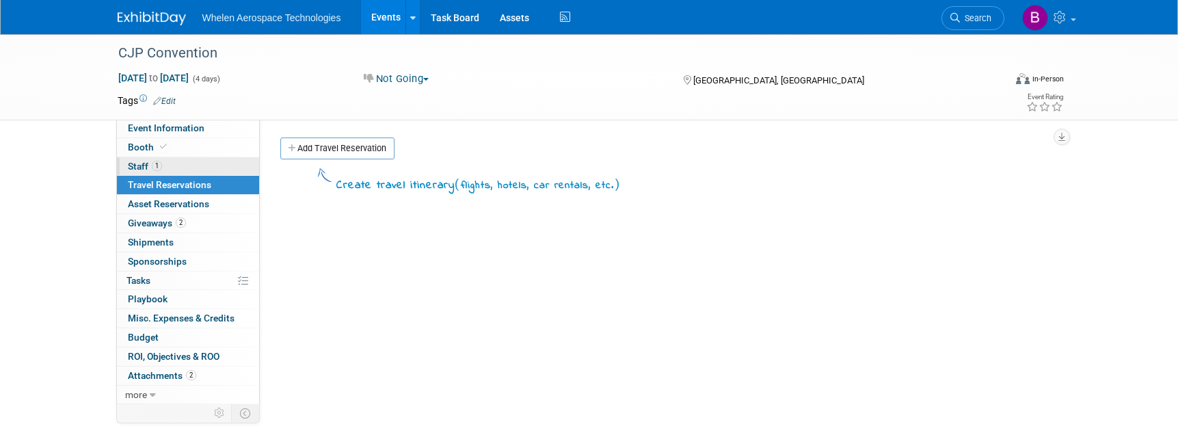
click at [187, 165] on link "1 Staff 1" at bounding box center [188, 166] width 142 height 18
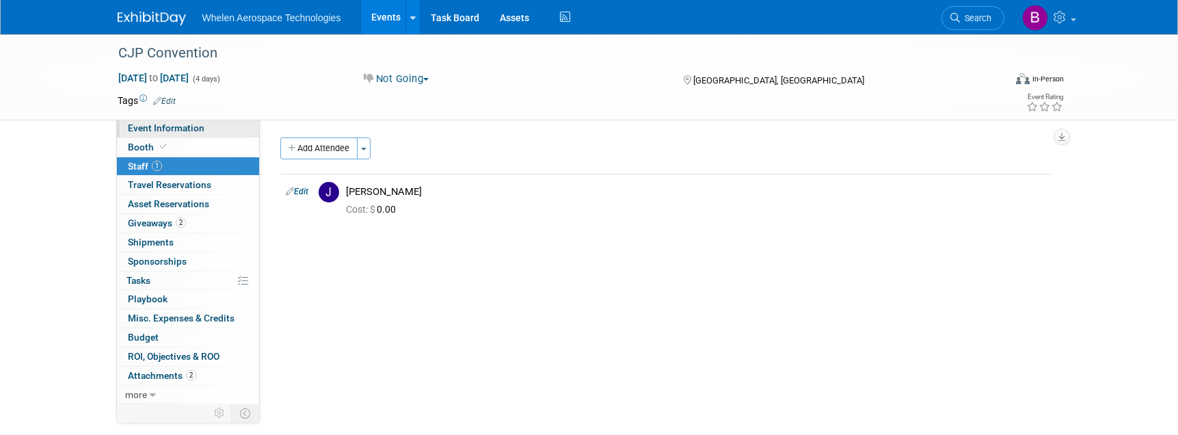
click at [198, 123] on span "Event Information" at bounding box center [166, 127] width 77 height 11
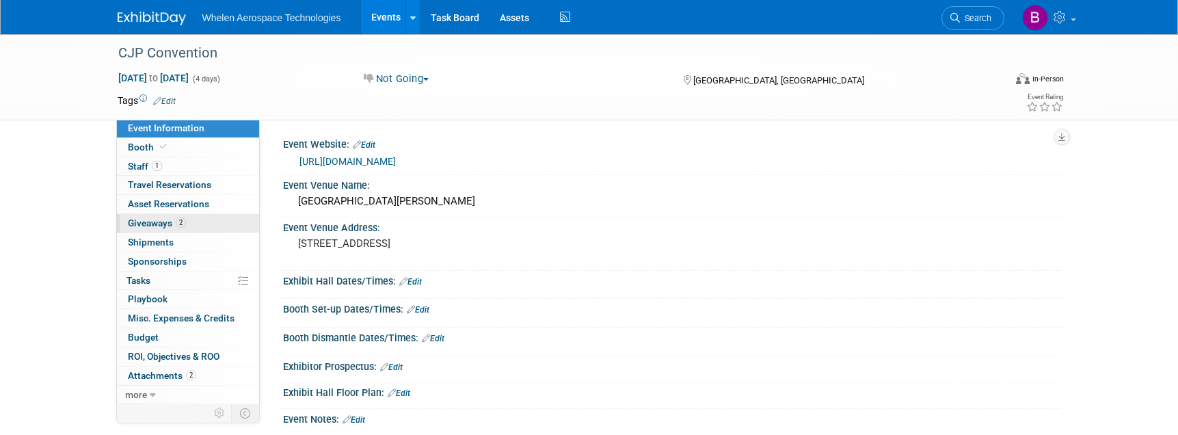
click at [158, 220] on span "Giveaways 2" at bounding box center [157, 223] width 58 height 11
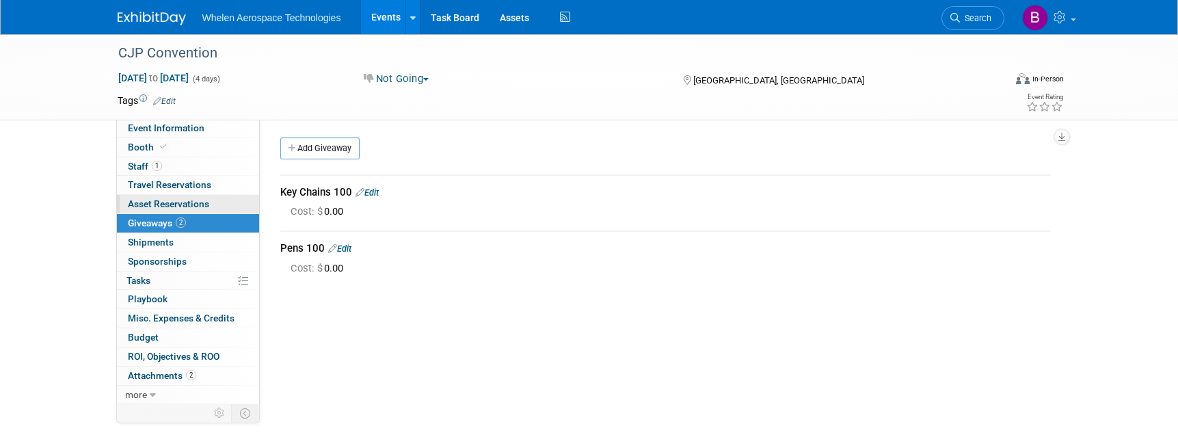
click at [161, 199] on span "Asset Reservations 0" at bounding box center [168, 203] width 81 height 11
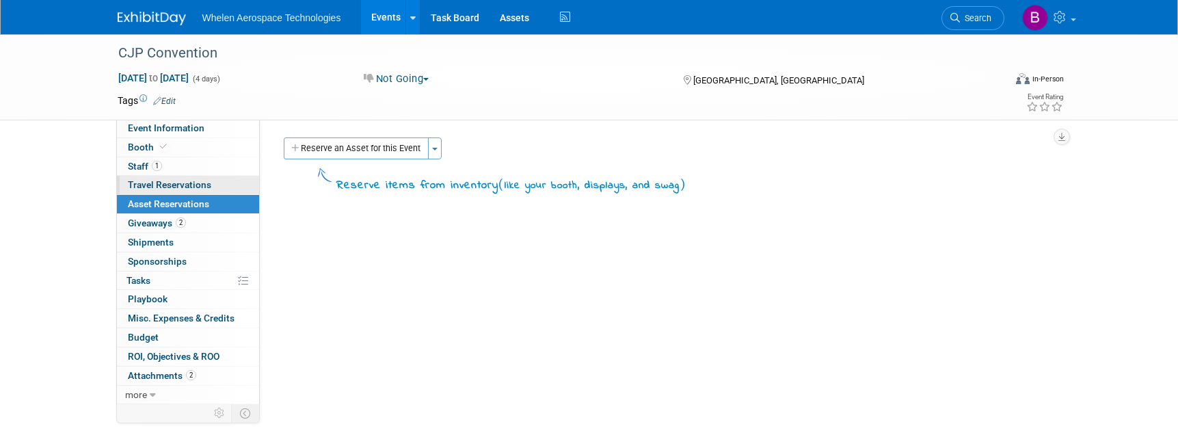
click at [163, 176] on link "0 Travel Reservations 0" at bounding box center [188, 185] width 142 height 18
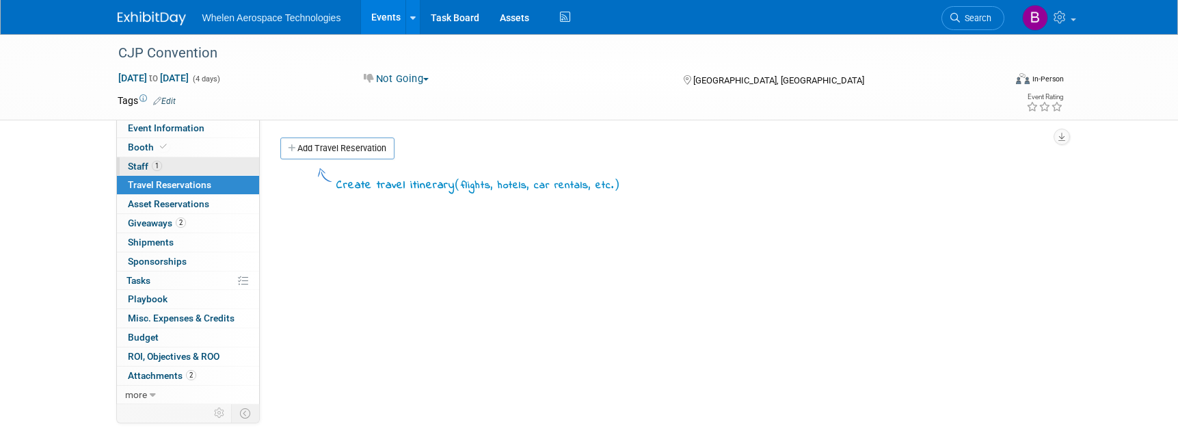
click at [133, 165] on span "Staff 1" at bounding box center [145, 166] width 34 height 11
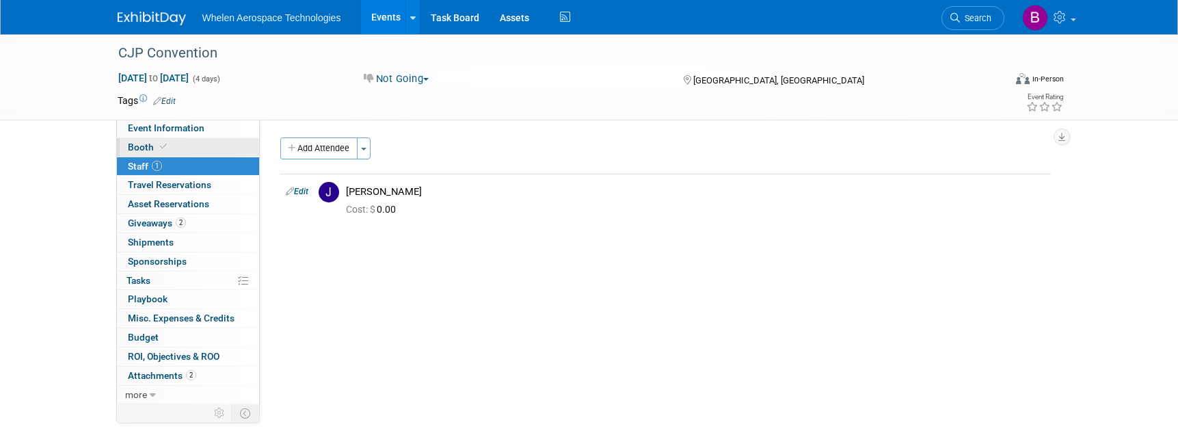
click at [134, 147] on span "Booth" at bounding box center [149, 147] width 42 height 11
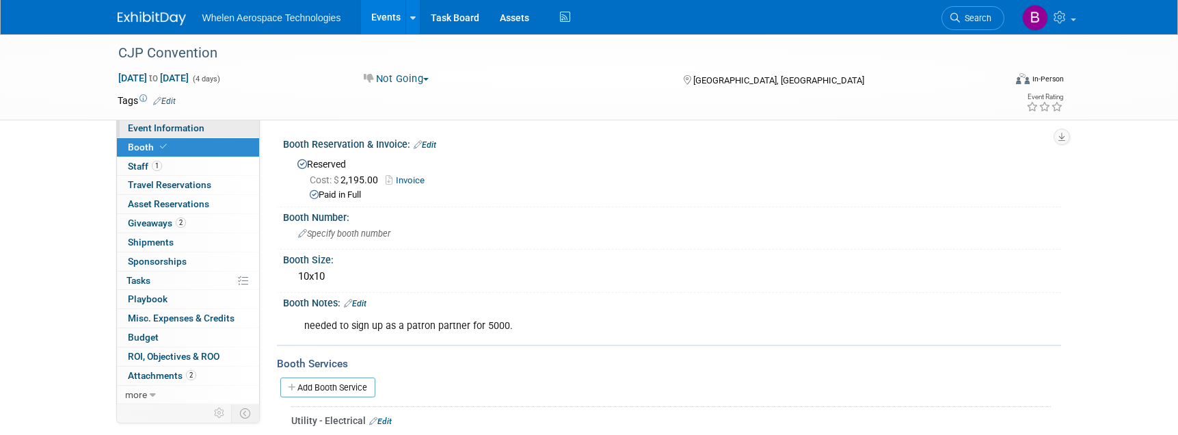
click at [141, 128] on span "Event Information" at bounding box center [166, 127] width 77 height 11
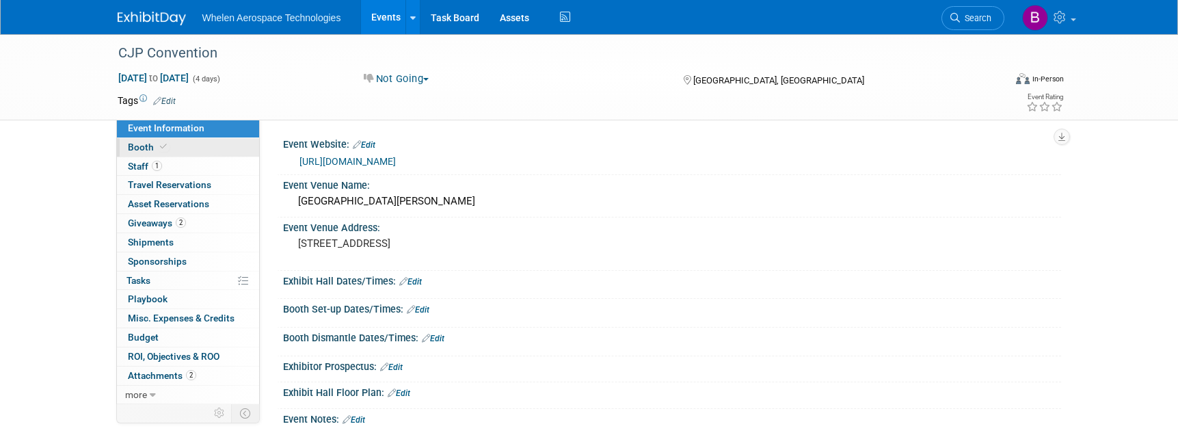
click at [131, 146] on span "Booth" at bounding box center [149, 147] width 42 height 11
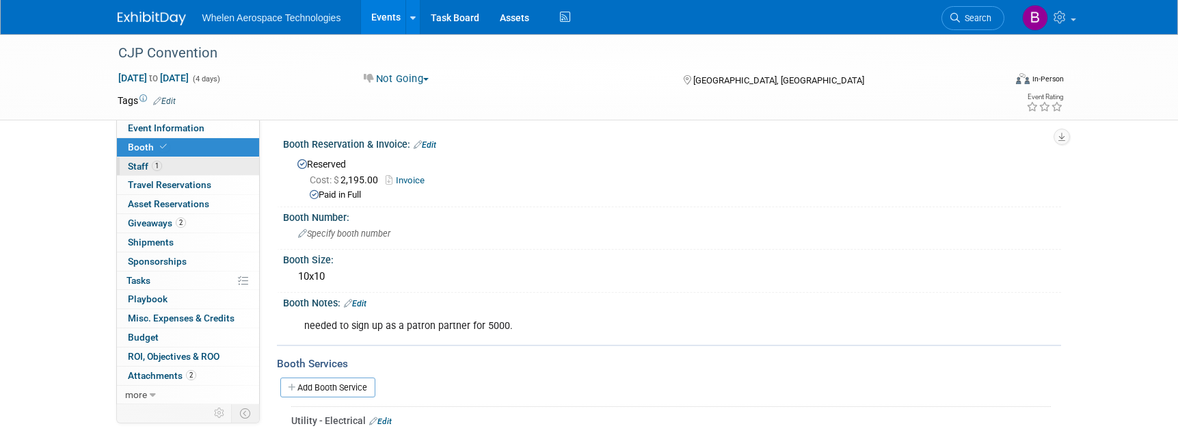
click at [133, 168] on span "Staff 1" at bounding box center [145, 166] width 34 height 11
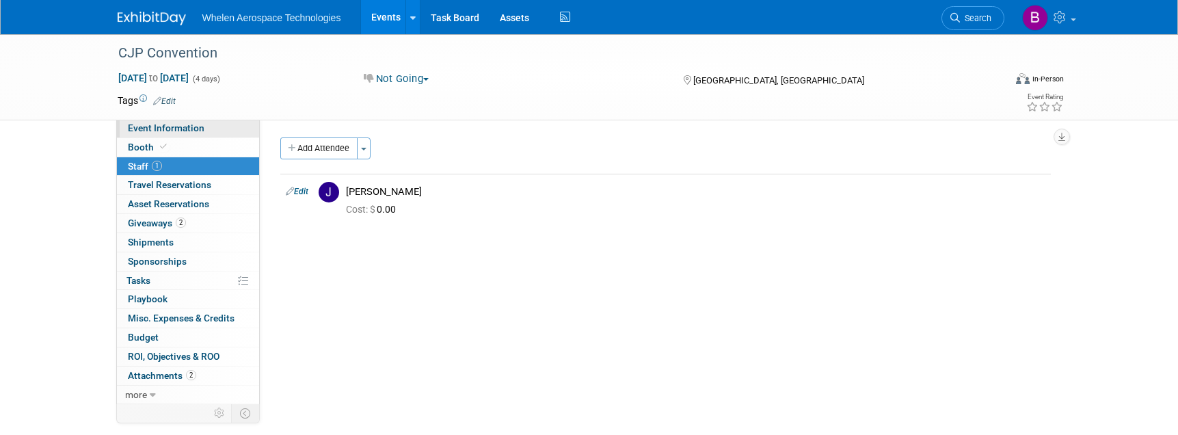
click at [150, 123] on span "Event Information" at bounding box center [166, 127] width 77 height 11
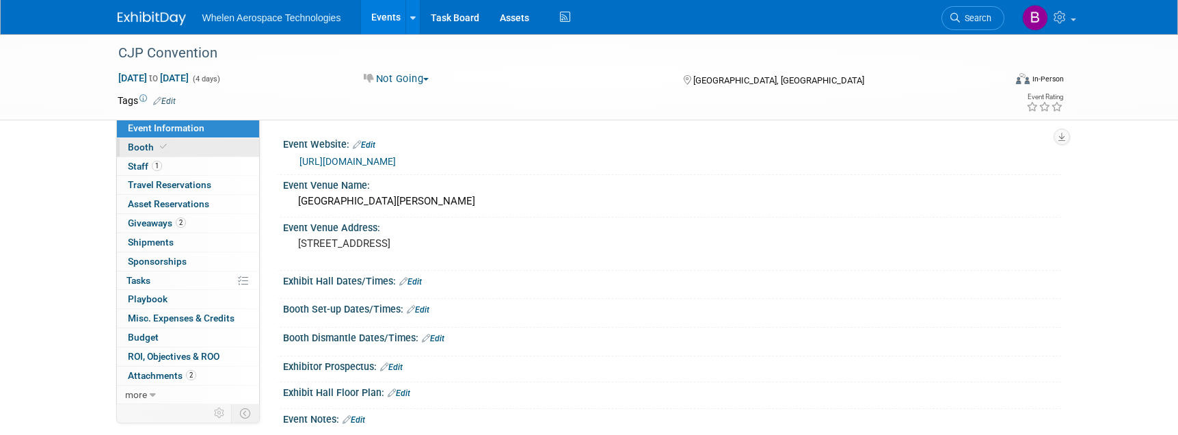
click at [135, 150] on span "Booth" at bounding box center [149, 147] width 42 height 11
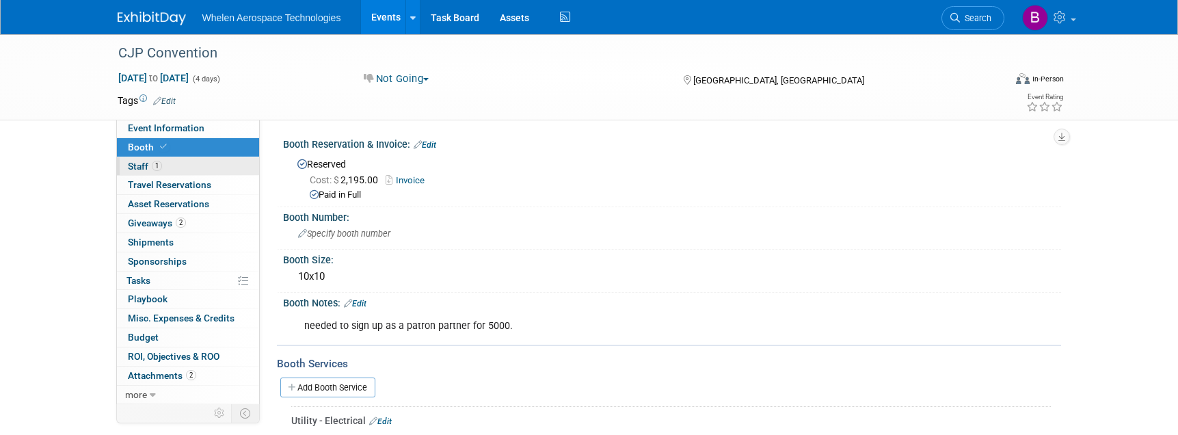
click at [131, 166] on span "Staff 1" at bounding box center [145, 166] width 34 height 11
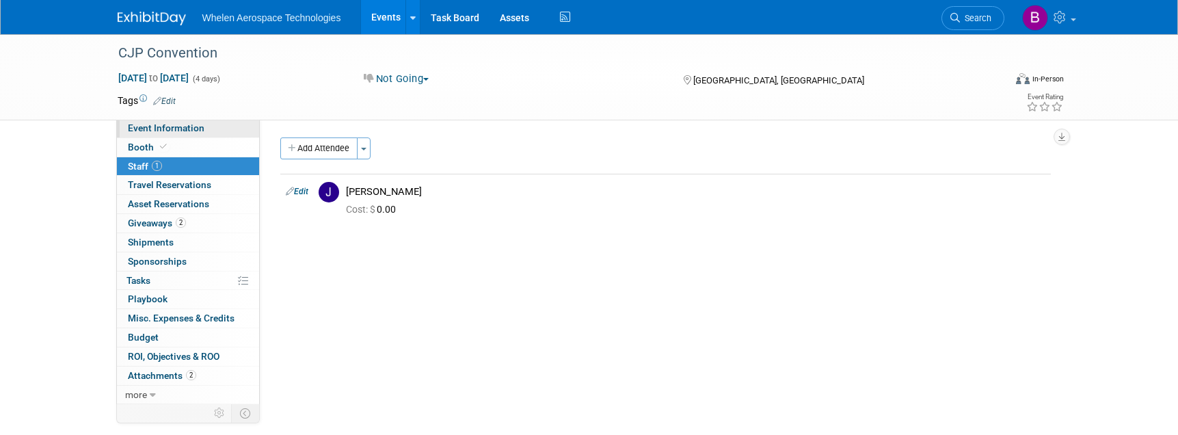
click at [150, 129] on span "Event Information" at bounding box center [166, 127] width 77 height 11
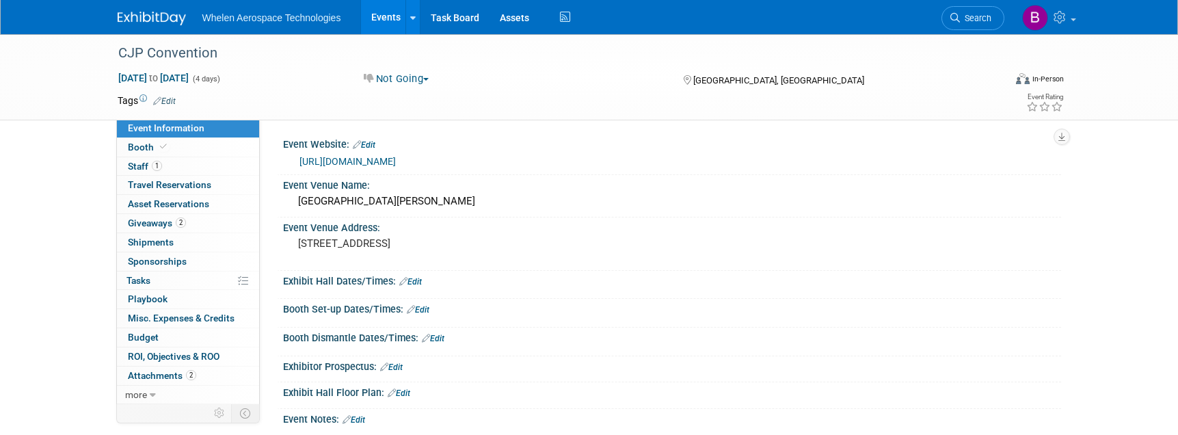
click at [146, 23] on img at bounding box center [152, 19] width 68 height 14
